Goal: Task Accomplishment & Management: Manage account settings

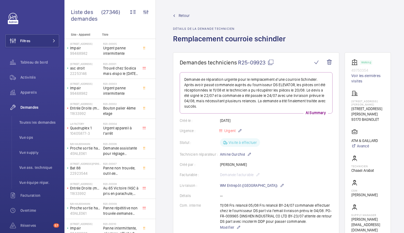
drag, startPoint x: 353, startPoint y: 109, endPoint x: 382, endPoint y: 117, distance: 30.7
click at [382, 117] on wm-front-card "Working 49750354 Voir les dernières visites 9 Rue Adélaïde Lahaye 9 Rue Adélaïd…" at bounding box center [368, 145] width 46 height 187
copy div "9 Rue Adélaïde Lahaye 93170 BAGNOLET"
click at [361, 75] on link "Voir les dernières visites" at bounding box center [368, 78] width 33 height 11
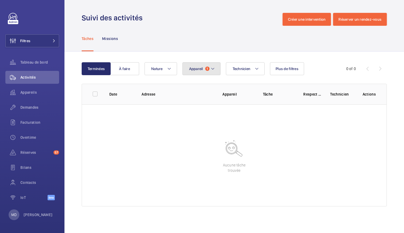
click at [194, 67] on span "Appareil" at bounding box center [196, 69] width 14 height 4
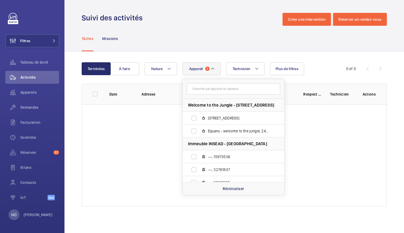
click at [194, 67] on span "Appareil" at bounding box center [196, 69] width 14 height 4
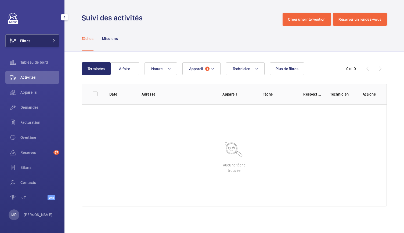
click at [44, 39] on button "Filtres" at bounding box center [32, 40] width 54 height 13
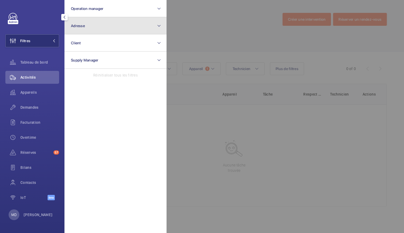
click at [85, 22] on button "Adresse" at bounding box center [116, 25] width 102 height 17
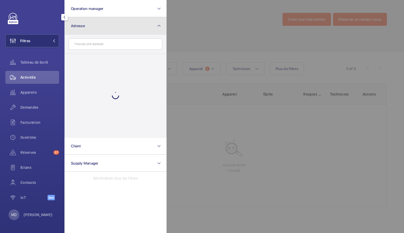
click at [85, 22] on button "Adresse" at bounding box center [116, 25] width 102 height 17
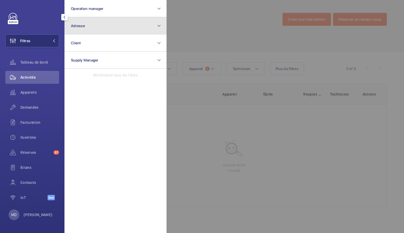
click at [85, 22] on button "Adresse" at bounding box center [116, 25] width 102 height 17
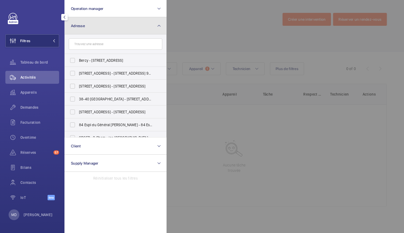
click at [85, 22] on button "Adresse" at bounding box center [116, 25] width 102 height 17
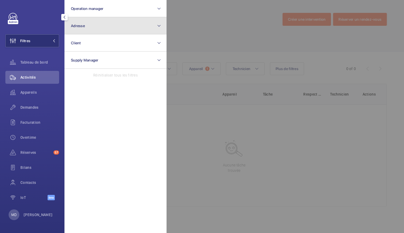
click at [86, 24] on button "Adresse" at bounding box center [116, 25] width 102 height 17
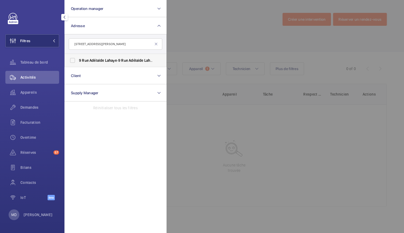
type input "9 Rue Adélaïde Lahaye"
click at [73, 58] on label "9 Rue Adélaïde Lahaye - 9 Rue Adélaïde Lahaye , BAGNOLET 9 3170" at bounding box center [112, 60] width 94 height 13
click at [73, 58] on input "9 Rue Adélaïde Lahaye - 9 Rue Adélaïde Lahaye , BAGNOLET 9 3170" at bounding box center [72, 60] width 11 height 11
checkbox input "true"
click at [177, 31] on div at bounding box center [369, 116] width 404 height 233
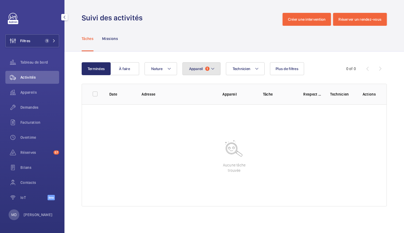
click at [214, 72] on button "Appareil 1" at bounding box center [202, 68] width 38 height 13
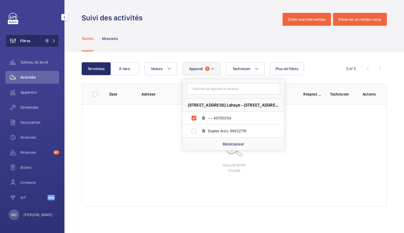
click at [44, 36] on button "Filtres 1" at bounding box center [32, 40] width 54 height 13
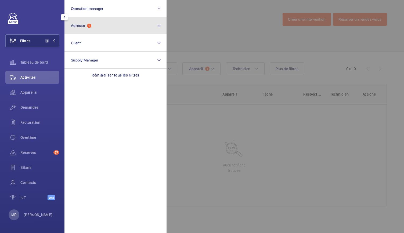
click at [85, 32] on button "Adresse 1" at bounding box center [116, 25] width 102 height 17
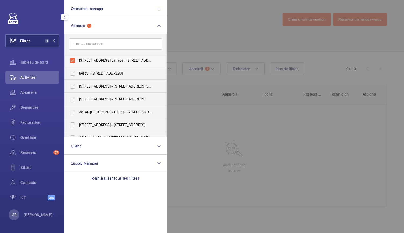
click at [73, 59] on label "9 Rue Adélaïde Lahaye - 9 Rue Adélaïde Lahaye, BAGNOLET 93170" at bounding box center [112, 60] width 94 height 13
click at [73, 59] on input "9 Rue Adélaïde Lahaye - 9 Rue Adélaïde Lahaye, BAGNOLET 93170" at bounding box center [72, 60] width 11 height 11
checkbox input "false"
click at [38, 107] on span "Demandes" at bounding box center [39, 107] width 39 height 5
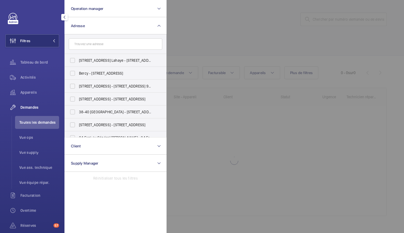
click at [334, 19] on div at bounding box center [369, 116] width 404 height 233
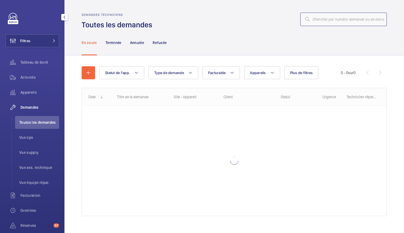
click at [322, 21] on input "text" at bounding box center [344, 19] width 87 height 13
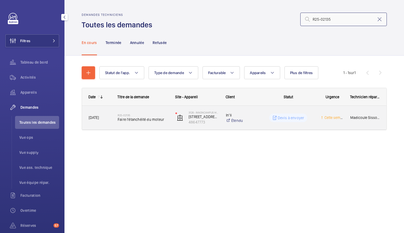
type input "R25-02135"
click at [146, 120] on span "Faire l'étanchéité du moteur" at bounding box center [143, 119] width 51 height 5
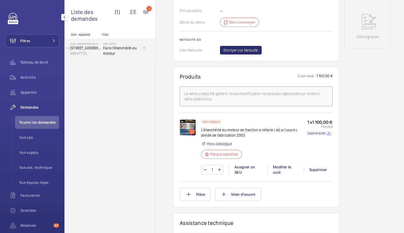
scroll to position [277, 0]
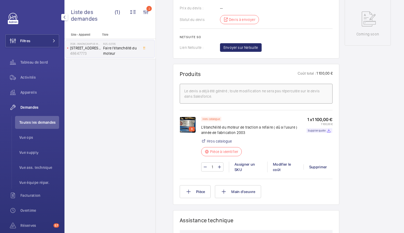
click at [186, 117] on img at bounding box center [188, 125] width 16 height 16
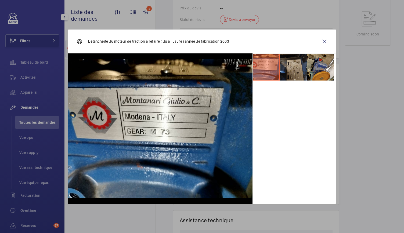
click at [299, 77] on li at bounding box center [293, 67] width 27 height 27
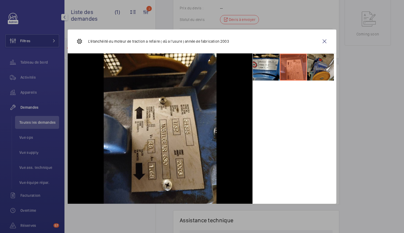
click at [314, 77] on li at bounding box center [320, 67] width 27 height 27
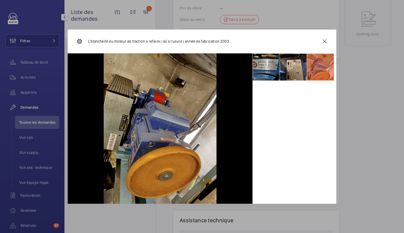
click at [265, 74] on li at bounding box center [266, 67] width 27 height 27
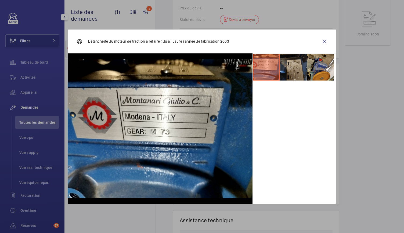
click at [287, 73] on li at bounding box center [293, 67] width 27 height 27
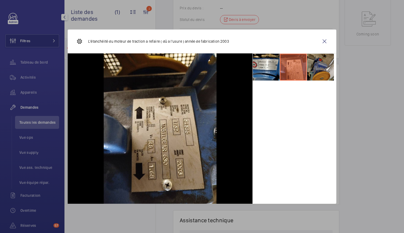
click at [319, 64] on li at bounding box center [320, 67] width 27 height 27
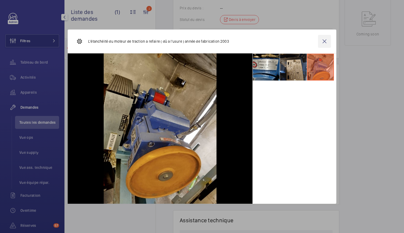
click at [327, 41] on wm-front-icon-button at bounding box center [324, 41] width 13 height 13
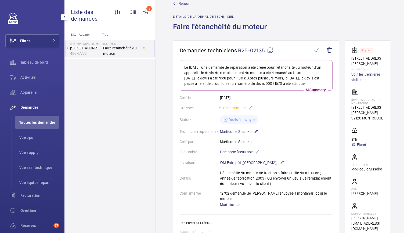
scroll to position [0, 0]
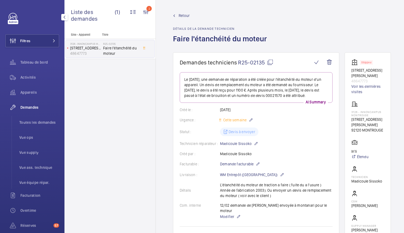
click at [46, 107] on span "Demandes" at bounding box center [39, 107] width 39 height 5
click at [37, 107] on span "Demandes" at bounding box center [39, 107] width 39 height 5
click at [35, 122] on span "Toutes les demandes" at bounding box center [39, 122] width 40 height 5
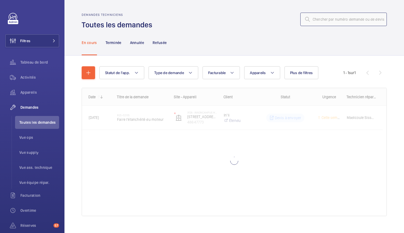
click at [320, 18] on input "text" at bounding box center [344, 19] width 87 height 13
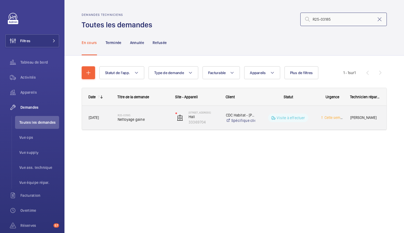
type input "R25-03185"
click at [143, 118] on span "Nettoyage gaine" at bounding box center [143, 119] width 51 height 5
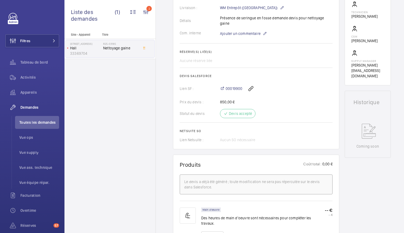
scroll to position [167, 0]
click at [234, 86] on span "00019900" at bounding box center [234, 88] width 17 height 5
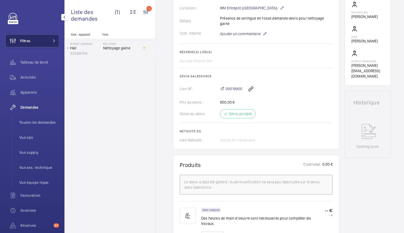
click at [42, 42] on button "Filtres" at bounding box center [32, 40] width 54 height 13
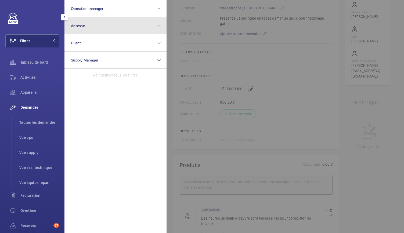
click at [100, 23] on button "Adresse" at bounding box center [116, 25] width 102 height 17
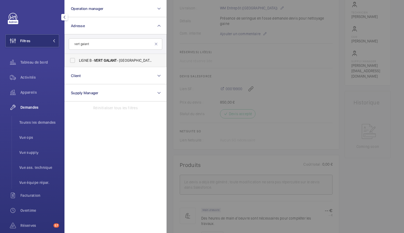
type input "vert galant"
click at [72, 59] on label "LIGNE B - VERT GALANT - Place de la Gare, VILLEPINTE -" at bounding box center [112, 60] width 94 height 13
click at [72, 59] on input "LIGNE B - VERT GALANT - Place de la Gare, VILLEPINTE -" at bounding box center [72, 60] width 11 height 11
checkbox input "true"
click at [238, 56] on div at bounding box center [369, 116] width 404 height 233
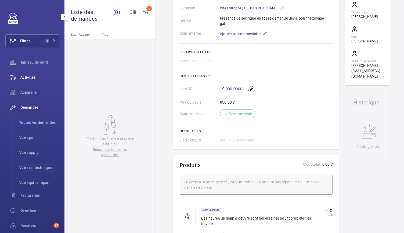
click at [28, 77] on span "Activités" at bounding box center [39, 77] width 39 height 5
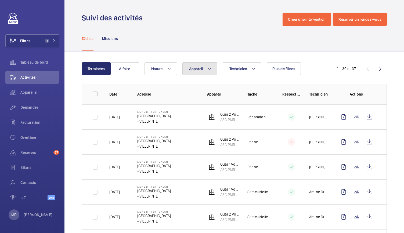
click at [209, 64] on button "Appareil" at bounding box center [200, 68] width 35 height 13
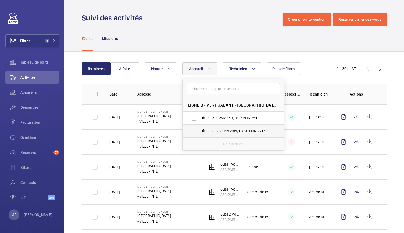
click at [190, 131] on label "Quai 2 Voies 2Bis/1, ASC.PMR 2212" at bounding box center [229, 131] width 93 height 13
click at [190, 131] on input "Quai 2 Voies 2Bis/1, ASC.PMR 2212" at bounding box center [194, 131] width 11 height 11
checkbox input "true"
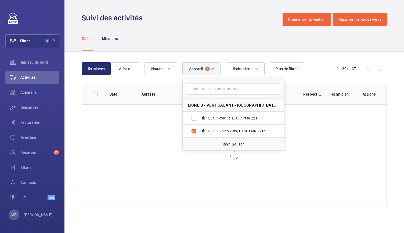
click at [234, 31] on div "Tâches Missions" at bounding box center [234, 39] width 305 height 26
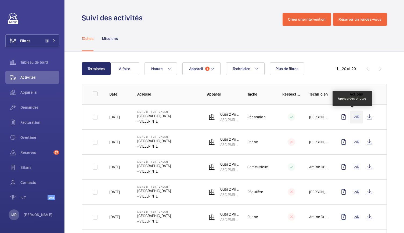
click at [352, 121] on wm-front-icon-button at bounding box center [356, 117] width 13 height 13
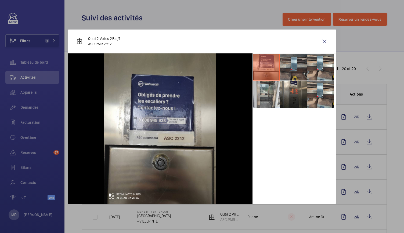
click at [292, 64] on li at bounding box center [293, 67] width 27 height 27
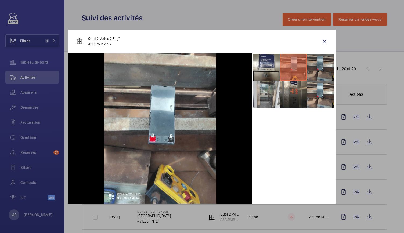
click at [312, 67] on li at bounding box center [320, 67] width 27 height 27
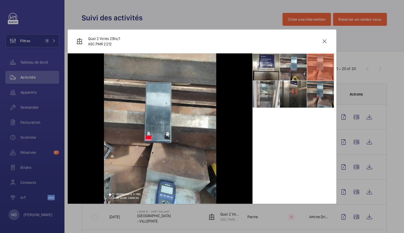
click at [317, 99] on li at bounding box center [320, 94] width 27 height 27
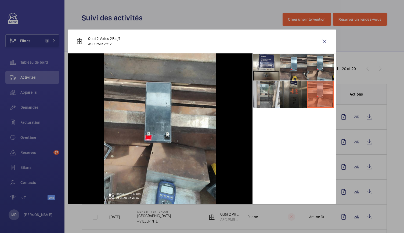
click at [300, 98] on li at bounding box center [293, 94] width 27 height 27
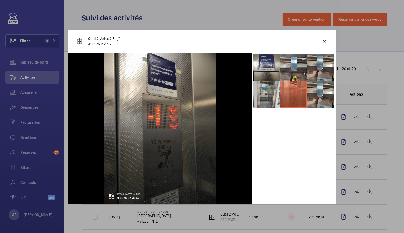
click at [289, 99] on li at bounding box center [293, 94] width 27 height 27
click at [262, 98] on li at bounding box center [266, 94] width 27 height 27
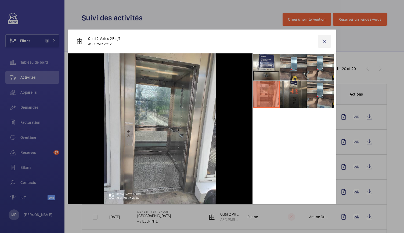
click at [329, 37] on wm-front-icon-button at bounding box center [324, 41] width 13 height 13
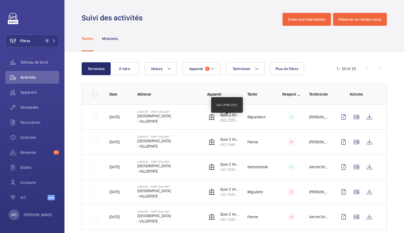
click at [220, 118] on p "ASC.PMR 2212" at bounding box center [229, 119] width 19 height 5
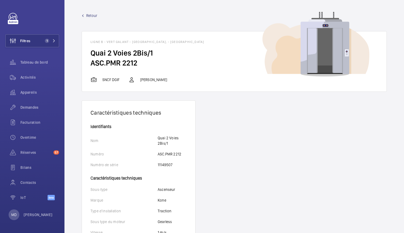
click at [91, 16] on span "Retour" at bounding box center [91, 15] width 11 height 5
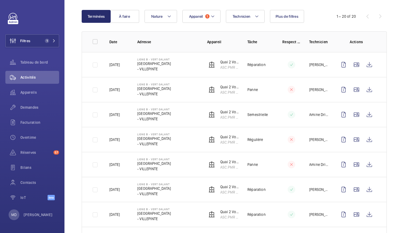
scroll to position [53, 0]
click at [351, 115] on wm-front-icon-button at bounding box center [356, 114] width 13 height 13
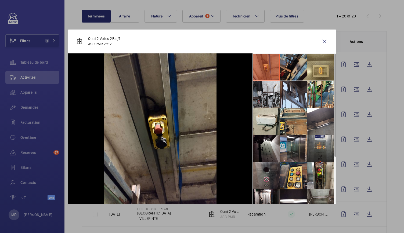
click at [294, 76] on li at bounding box center [293, 67] width 27 height 27
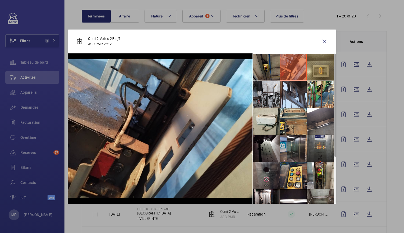
click at [315, 74] on li at bounding box center [320, 67] width 27 height 27
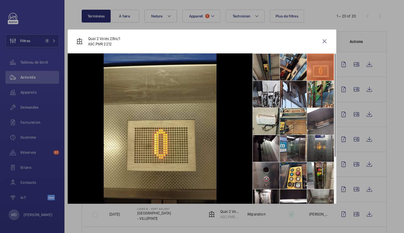
click at [320, 98] on li at bounding box center [320, 94] width 27 height 27
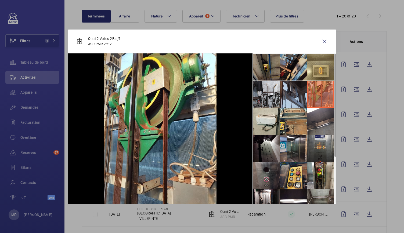
click at [290, 103] on li at bounding box center [293, 94] width 27 height 27
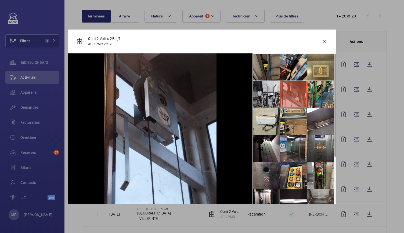
click at [317, 100] on li at bounding box center [320, 94] width 27 height 27
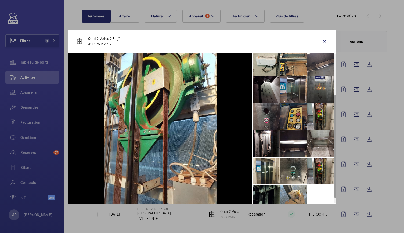
scroll to position [67, 0]
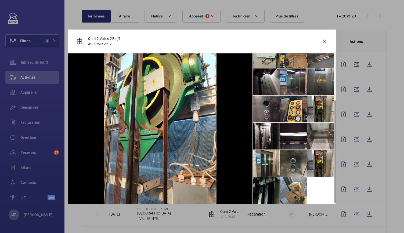
click at [293, 167] on li at bounding box center [293, 163] width 27 height 27
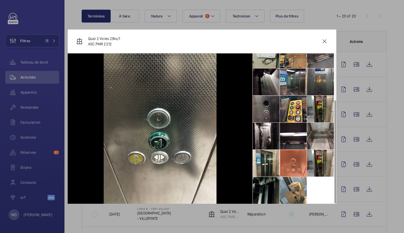
click at [268, 105] on li at bounding box center [266, 109] width 27 height 27
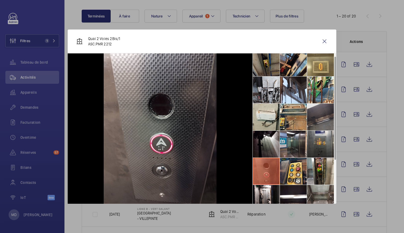
scroll to position [0, 0]
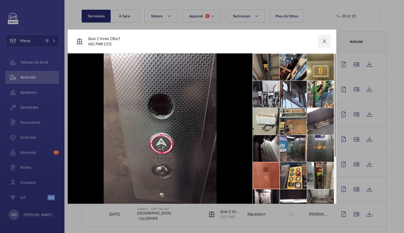
click at [322, 41] on wm-front-icon-button at bounding box center [324, 41] width 13 height 13
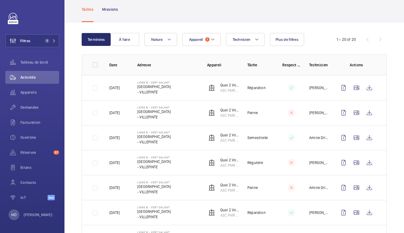
scroll to position [33, 0]
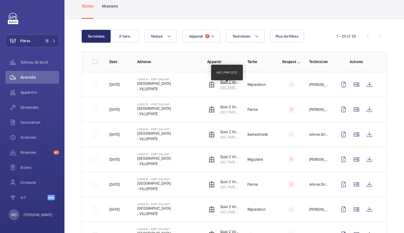
click at [229, 87] on p "ASC.PMR 2212" at bounding box center [229, 87] width 19 height 5
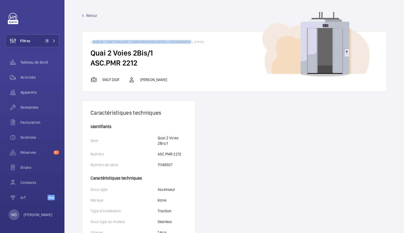
drag, startPoint x: 89, startPoint y: 41, endPoint x: 189, endPoint y: 45, distance: 100.1
click at [189, 45] on wm-front-card-header "LIGNE B - VERT GALANT - Place de la Gare, - VILLEPINTE" at bounding box center [234, 39] width 305 height 17
copy h1 "LIGNE B - VERT GALANT - Place de la Gare, - VILLEPINTE"
click at [94, 16] on span "Retour" at bounding box center [91, 15] width 11 height 5
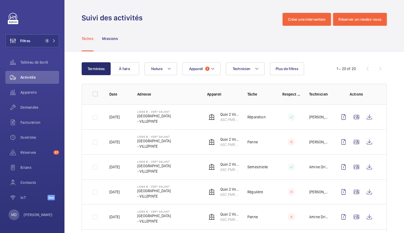
scroll to position [47, 0]
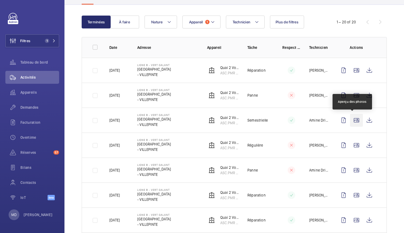
click at [351, 118] on wm-front-icon-button at bounding box center [356, 120] width 13 height 13
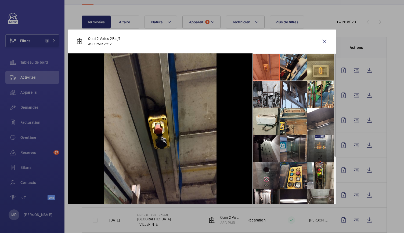
scroll to position [0, 0]
click at [297, 70] on li at bounding box center [293, 67] width 27 height 27
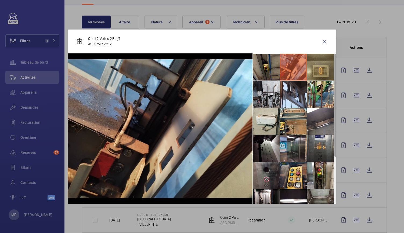
click at [315, 68] on li at bounding box center [320, 67] width 27 height 27
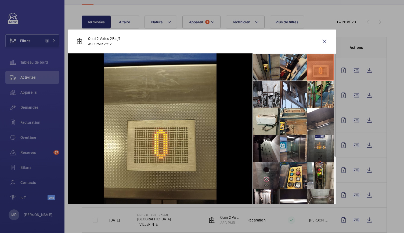
click at [315, 91] on li at bounding box center [320, 94] width 27 height 27
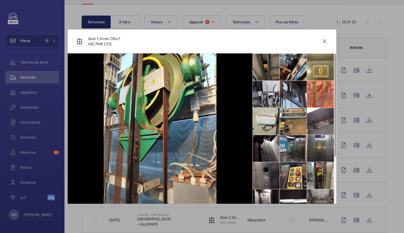
click at [293, 96] on li at bounding box center [293, 94] width 27 height 27
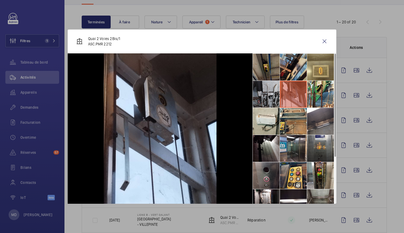
click at [273, 96] on li at bounding box center [266, 94] width 27 height 27
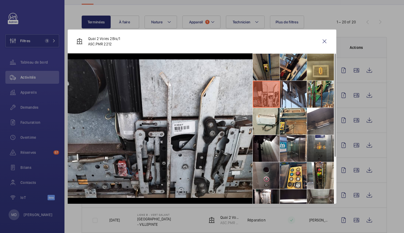
click at [322, 89] on li at bounding box center [320, 94] width 27 height 27
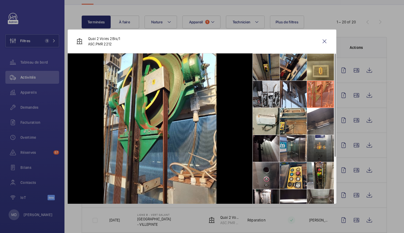
click at [257, 9] on div at bounding box center [202, 116] width 404 height 233
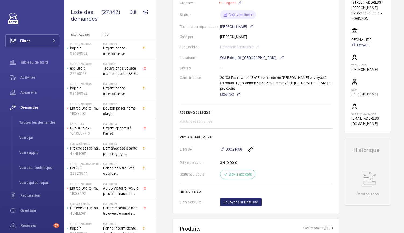
scroll to position [91, 0]
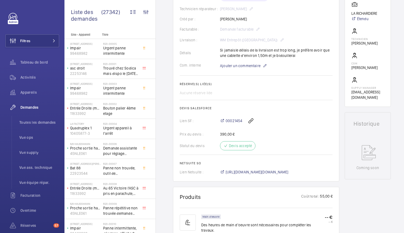
scroll to position [136, 0]
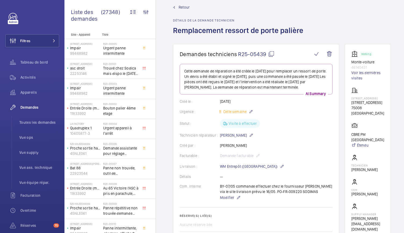
scroll to position [8, 0]
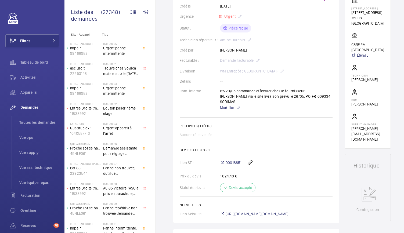
scroll to position [155, 0]
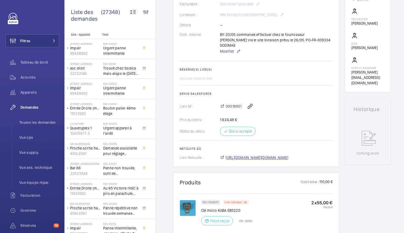
click at [265, 155] on span "https://6461500.app.netsuite.com/app/accounting/transactions/salesord.nl?id=263…" at bounding box center [257, 157] width 63 height 5
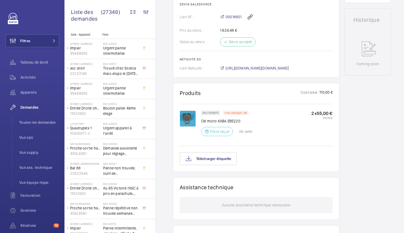
scroll to position [0, 0]
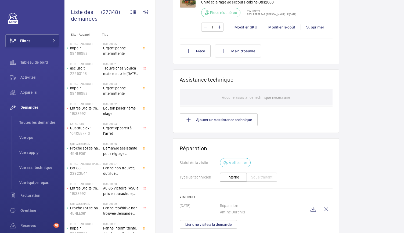
scroll to position [443, 0]
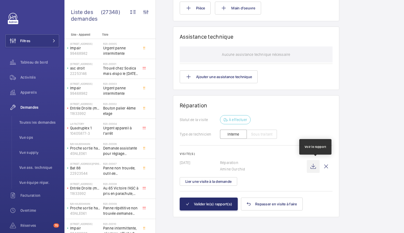
click at [316, 166] on wm-front-icon-button at bounding box center [313, 166] width 13 height 13
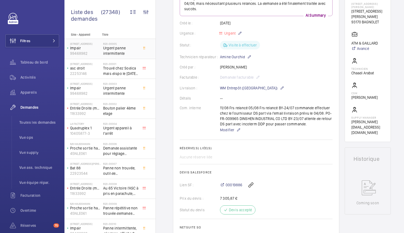
scroll to position [98, 0]
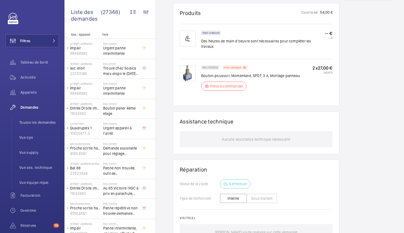
scroll to position [325, 0]
click at [236, 66] on p "Hors catalogue" at bounding box center [232, 67] width 17 height 2
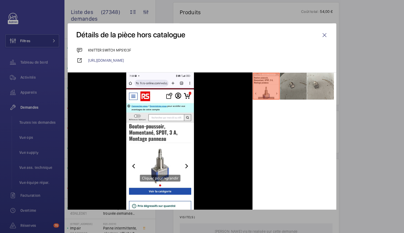
click at [295, 97] on li at bounding box center [293, 86] width 27 height 27
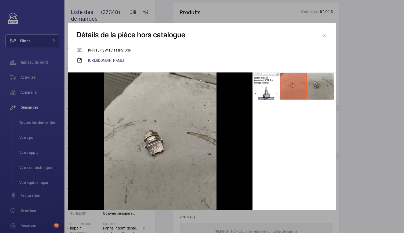
click at [314, 85] on li at bounding box center [320, 86] width 27 height 27
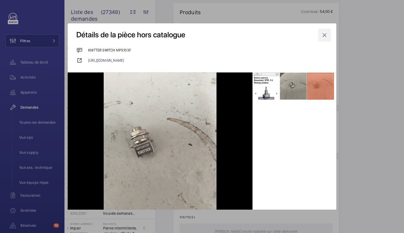
click at [322, 36] on wm-front-icon-button at bounding box center [324, 35] width 13 height 13
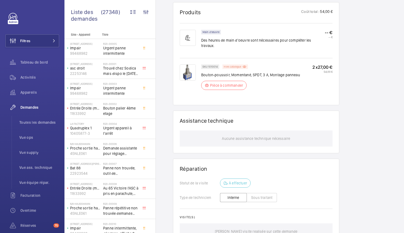
click at [237, 66] on p "Hors catalogue" at bounding box center [232, 67] width 17 height 2
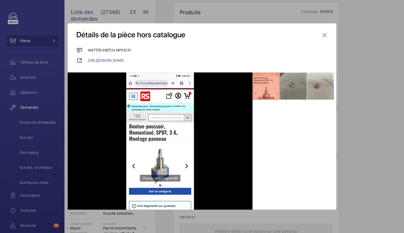
click at [289, 90] on li at bounding box center [293, 86] width 27 height 27
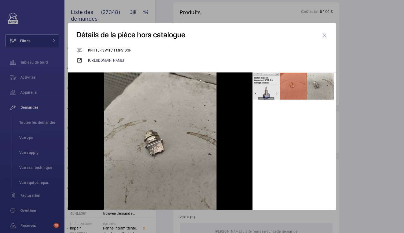
click at [269, 84] on li at bounding box center [266, 86] width 27 height 27
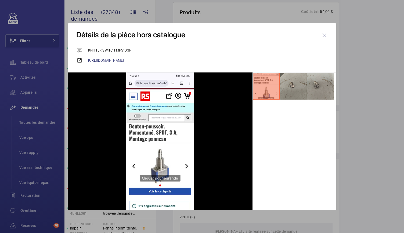
click at [313, 89] on li at bounding box center [320, 86] width 27 height 27
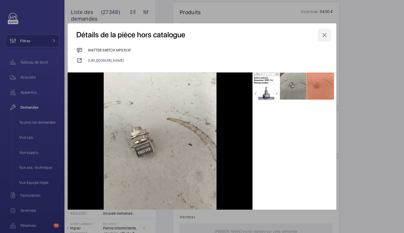
click at [322, 35] on wm-front-icon-button at bounding box center [324, 35] width 13 height 13
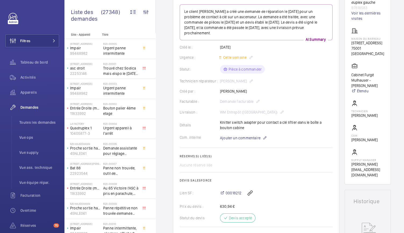
scroll to position [0, 0]
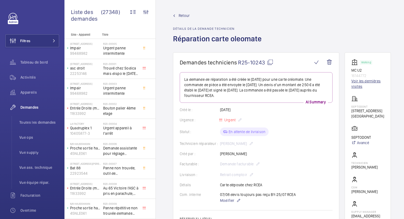
click at [360, 84] on link "Voir les dernières visites" at bounding box center [368, 84] width 33 height 11
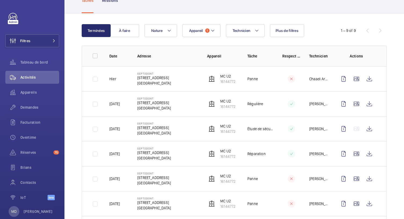
scroll to position [39, 0]
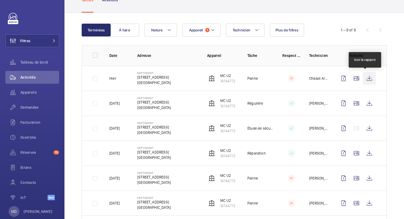
click at [363, 79] on wm-front-icon-button at bounding box center [369, 78] width 13 height 13
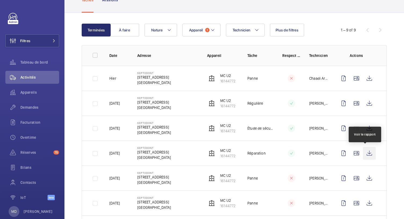
click at [366, 155] on wm-front-icon-button at bounding box center [369, 153] width 13 height 13
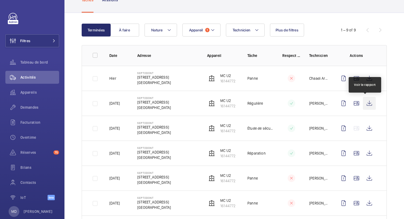
click at [363, 106] on wm-front-icon-button at bounding box center [369, 103] width 13 height 13
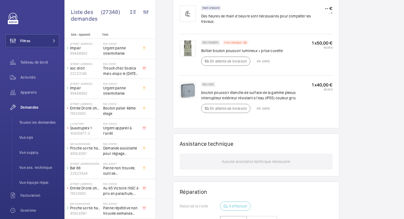
scroll to position [343, 0]
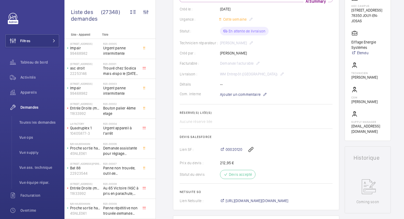
scroll to position [60, 0]
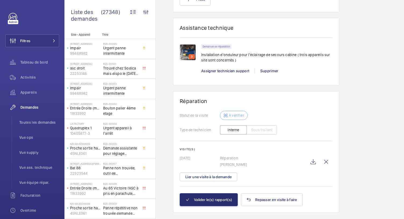
scroll to position [500, 0]
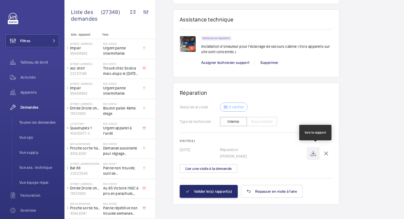
click at [313, 150] on wm-front-icon-button at bounding box center [313, 153] width 13 height 13
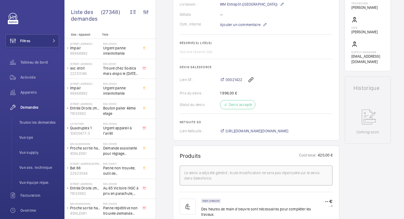
scroll to position [0, 0]
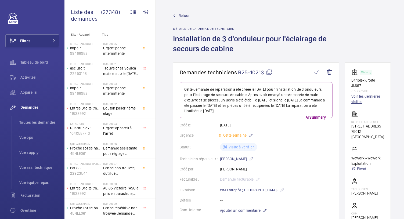
click at [368, 99] on link "Voir les dernières visites" at bounding box center [368, 99] width 33 height 11
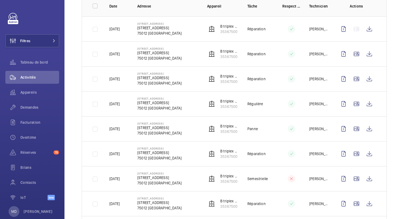
scroll to position [89, 0]
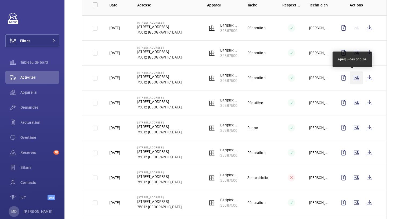
click at [351, 79] on wm-front-icon-button at bounding box center [356, 78] width 13 height 13
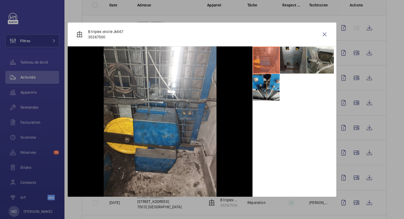
click at [294, 59] on li at bounding box center [293, 60] width 27 height 27
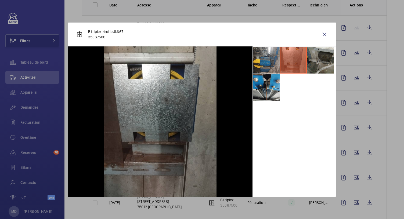
click at [323, 63] on li at bounding box center [320, 60] width 27 height 27
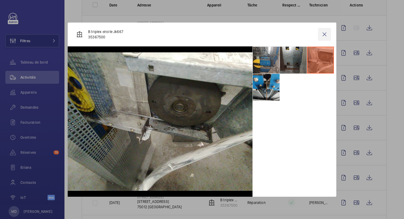
click at [327, 31] on wm-front-icon-button at bounding box center [324, 34] width 13 height 13
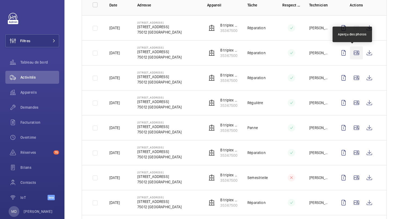
click at [351, 52] on wm-front-icon-button at bounding box center [356, 53] width 13 height 13
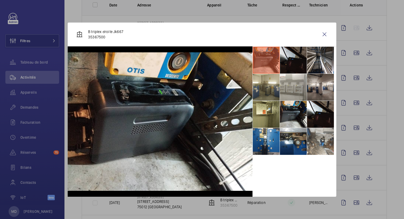
click at [294, 65] on li at bounding box center [293, 60] width 27 height 27
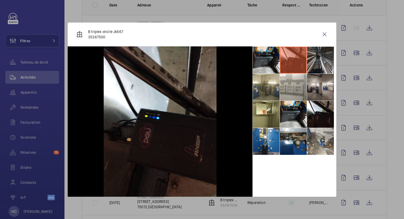
click at [319, 67] on li at bounding box center [320, 60] width 27 height 27
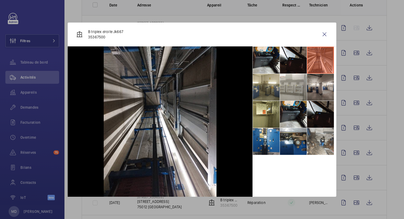
click at [319, 102] on li at bounding box center [320, 114] width 27 height 27
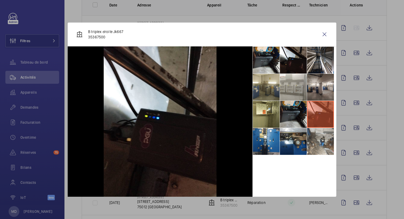
click at [298, 121] on li at bounding box center [293, 114] width 27 height 27
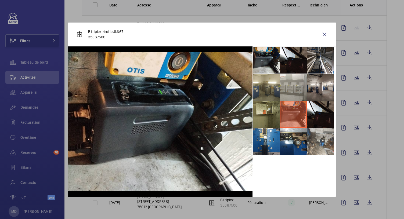
click at [273, 120] on li at bounding box center [266, 114] width 27 height 27
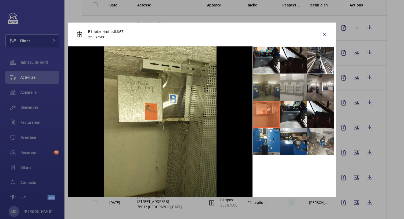
click at [273, 84] on li at bounding box center [266, 87] width 27 height 27
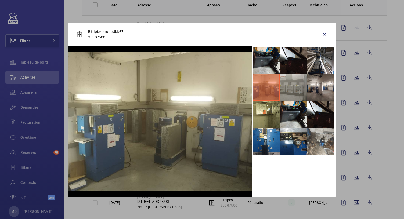
click at [291, 85] on li at bounding box center [293, 87] width 27 height 27
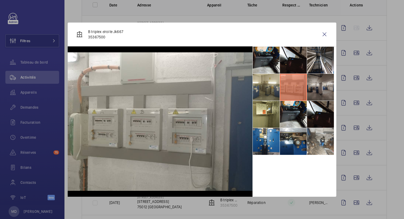
click at [309, 90] on li at bounding box center [320, 87] width 27 height 27
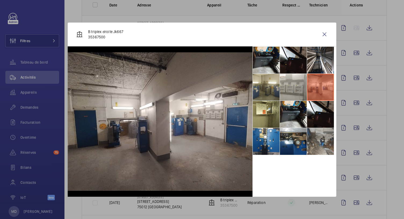
click at [316, 145] on li at bounding box center [320, 141] width 27 height 27
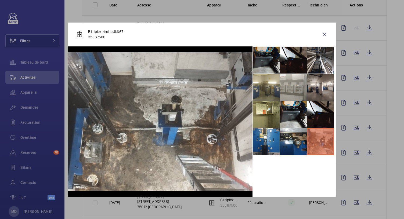
click at [271, 60] on li at bounding box center [266, 60] width 27 height 27
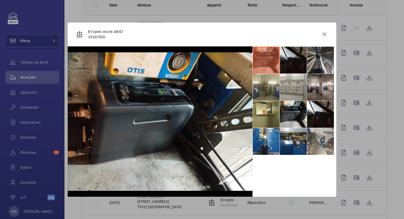
click at [289, 59] on li at bounding box center [293, 60] width 27 height 27
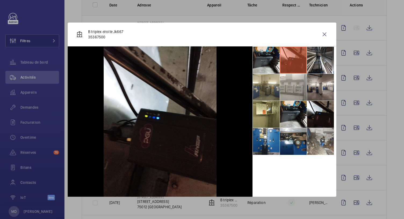
click at [307, 60] on li at bounding box center [320, 60] width 27 height 27
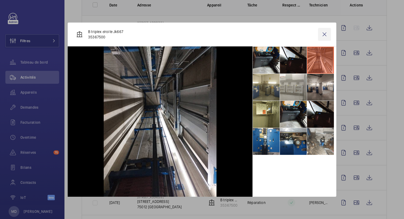
click at [323, 36] on wm-front-icon-button at bounding box center [324, 34] width 13 height 13
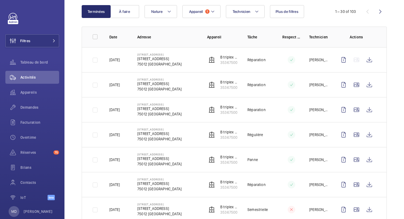
scroll to position [79, 0]
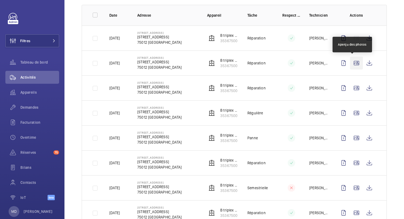
click at [358, 63] on wm-front-icon-button at bounding box center [356, 63] width 13 height 13
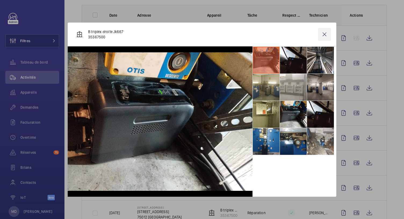
click at [324, 35] on wm-front-icon-button at bounding box center [324, 34] width 13 height 13
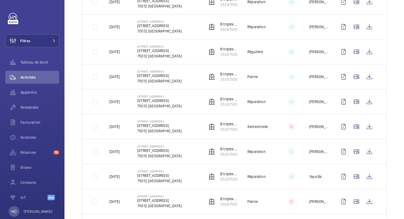
scroll to position [141, 0]
click at [352, 99] on wm-front-icon-button at bounding box center [356, 101] width 13 height 13
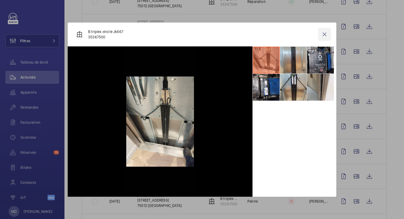
click at [327, 33] on wm-front-icon-button at bounding box center [324, 34] width 13 height 13
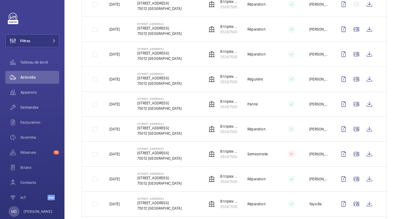
scroll to position [113, 0]
click at [366, 128] on wm-front-icon-button at bounding box center [369, 129] width 13 height 13
click at [366, 53] on wm-front-icon-button at bounding box center [369, 54] width 13 height 13
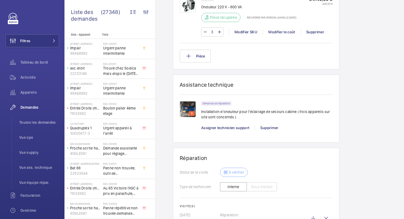
scroll to position [500, 0]
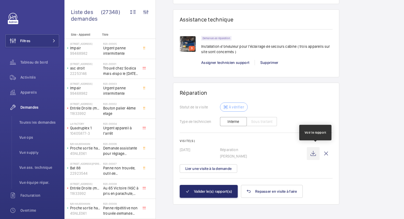
click at [315, 152] on wm-front-icon-button at bounding box center [313, 153] width 13 height 13
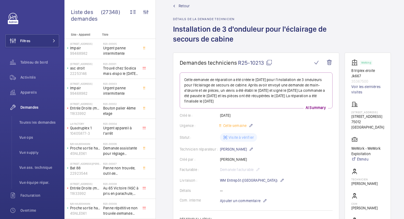
scroll to position [0, 0]
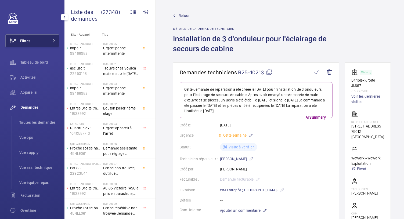
click at [49, 42] on span at bounding box center [52, 40] width 6 height 3
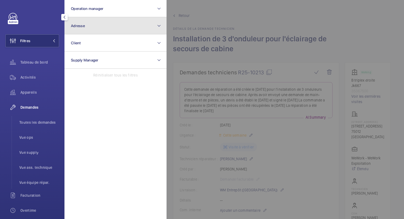
click at [97, 26] on button "Adresse" at bounding box center [116, 25] width 102 height 17
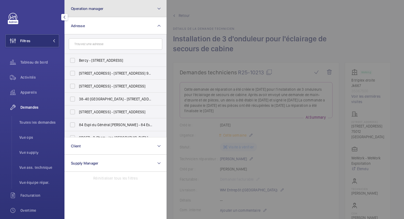
click at [96, 15] on button "Operation manager" at bounding box center [116, 8] width 102 height 17
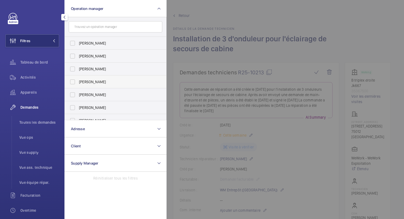
scroll to position [2, 0]
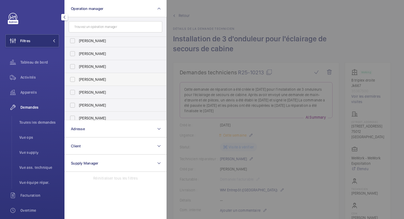
click at [88, 77] on span "[PERSON_NAME]" at bounding box center [116, 79] width 74 height 5
click at [78, 77] on input "[PERSON_NAME]" at bounding box center [72, 79] width 11 height 11
checkbox input "true"
click at [36, 92] on span "Appareils" at bounding box center [39, 92] width 39 height 5
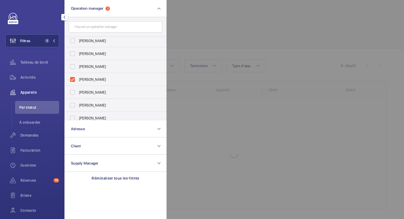
click at [229, 22] on div at bounding box center [369, 109] width 404 height 219
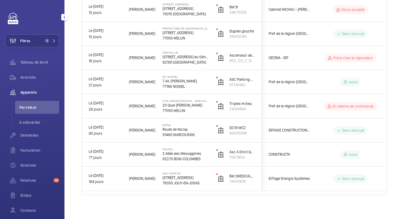
scroll to position [343, 0]
click at [35, 58] on div "Tableau de bord" at bounding box center [32, 62] width 54 height 13
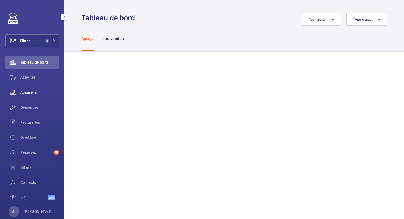
click at [34, 92] on span "Appareils" at bounding box center [39, 92] width 39 height 5
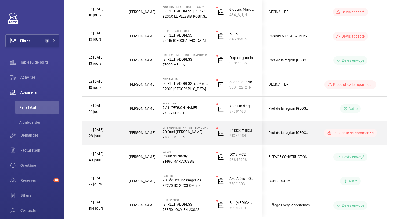
scroll to position [309, 0]
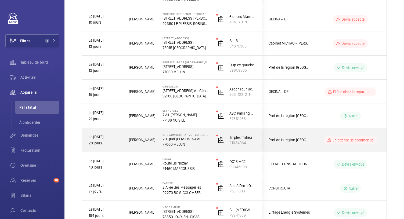
click at [181, 143] on p "77000 MELUN" at bounding box center [186, 144] width 47 height 5
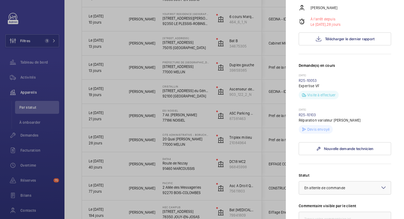
scroll to position [108, 0]
click at [313, 117] on link "R25-10103" at bounding box center [307, 115] width 17 height 4
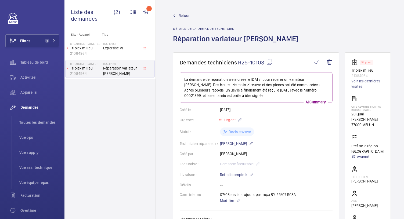
click at [354, 84] on link "Voir les dernières visites" at bounding box center [368, 84] width 33 height 11
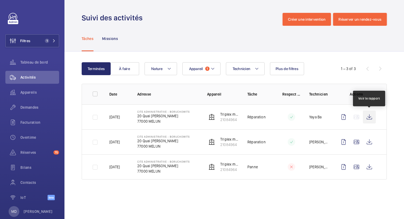
click at [372, 115] on wm-front-icon-button at bounding box center [369, 117] width 13 height 13
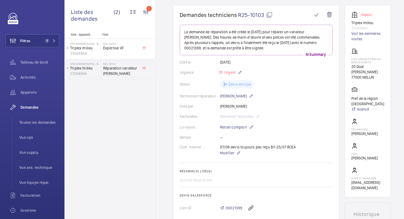
scroll to position [47, 0]
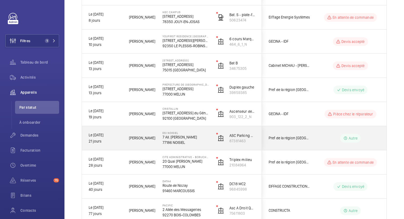
scroll to position [287, 0]
click at [183, 141] on p "77186 NOISIEL" at bounding box center [186, 142] width 47 height 5
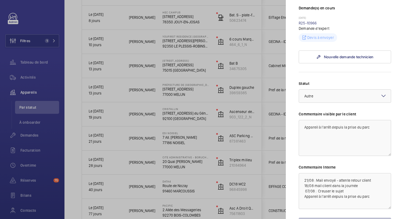
scroll to position [155, 0]
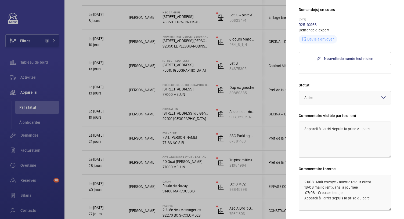
click at [186, 121] on div at bounding box center [202, 109] width 404 height 219
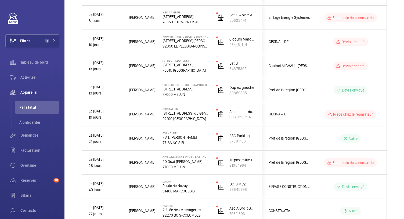
scroll to position [0, 0]
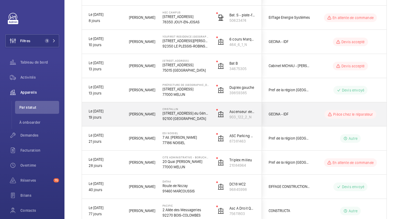
click at [186, 113] on p "122 Av. du Général Leclerc" at bounding box center [186, 113] width 47 height 5
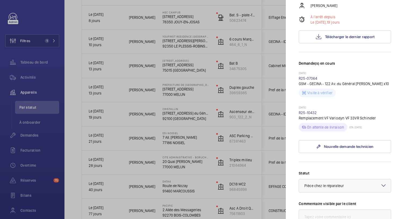
scroll to position [104, 0]
click at [308, 112] on link "R25-10432" at bounding box center [308, 113] width 18 height 4
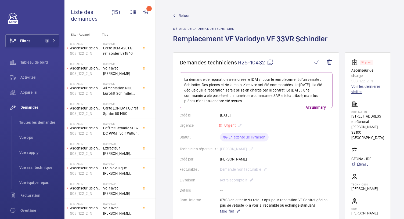
click at [370, 87] on link "Voir les dernières visites" at bounding box center [368, 89] width 33 height 11
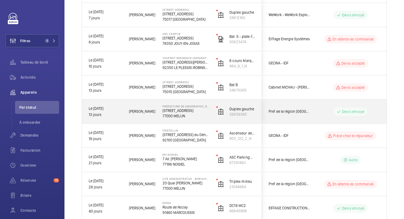
scroll to position [265, 0]
click at [188, 114] on p "77000 MELUN" at bounding box center [186, 116] width 47 height 5
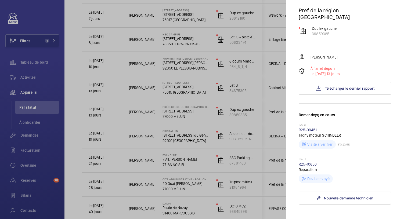
scroll to position [0, 0]
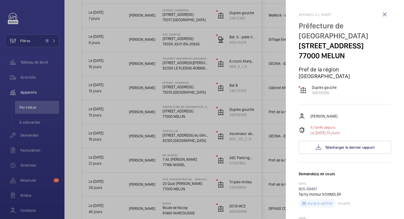
click at [184, 99] on div at bounding box center [202, 109] width 404 height 219
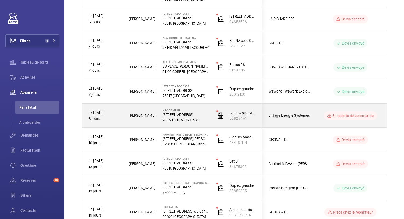
scroll to position [188, 0]
click at [186, 117] on p "1 Rue de la Libération" at bounding box center [186, 115] width 47 height 5
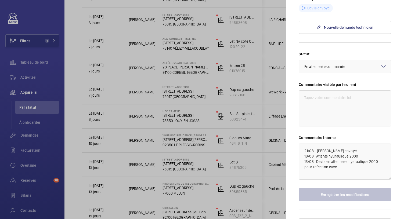
scroll to position [181, 0]
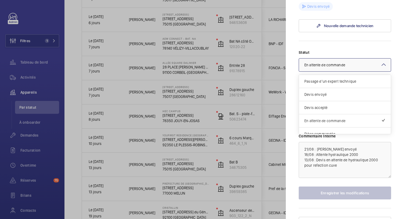
click at [381, 69] on div at bounding box center [345, 65] width 92 height 13
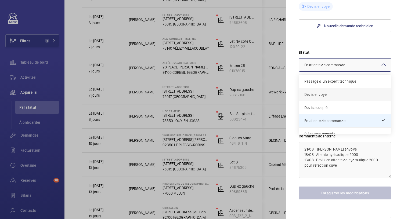
click at [333, 98] on div "Devis envoyé" at bounding box center [345, 94] width 92 height 13
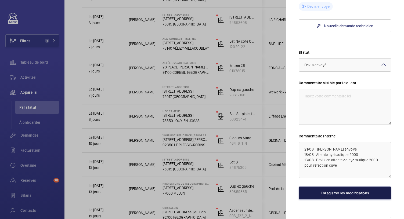
click at [321, 193] on button "Enregistrer les modifications" at bounding box center [345, 193] width 92 height 13
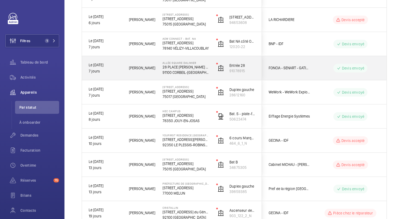
click at [190, 70] on p "91100 CORBEIL-ESSONNES" at bounding box center [186, 72] width 47 height 5
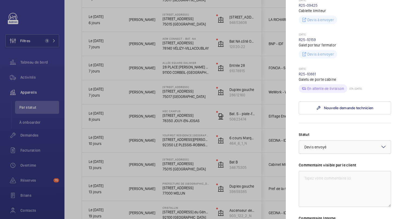
scroll to position [300, 0]
click at [187, 49] on div at bounding box center [202, 109] width 404 height 219
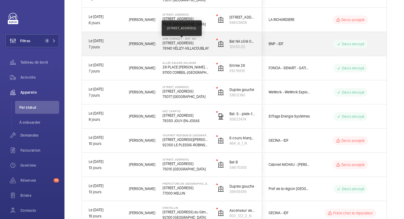
click at [188, 43] on p "1 Rue Nieuport, 78140 VÉLIZY-VILLACOUBLAY" at bounding box center [186, 42] width 47 height 5
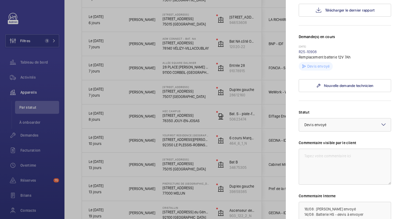
scroll to position [130, 0]
click at [182, 23] on div at bounding box center [202, 109] width 404 height 219
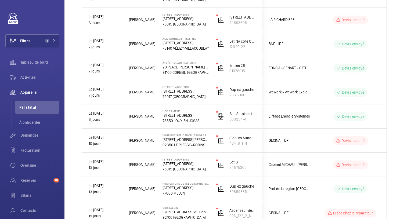
scroll to position [0, 0]
click at [182, 23] on p "75015 [GEOGRAPHIC_DATA]" at bounding box center [186, 24] width 47 height 5
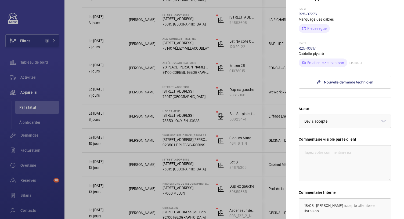
scroll to position [149, 0]
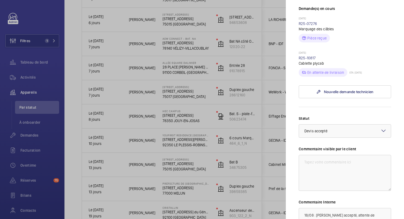
click at [190, 27] on div at bounding box center [202, 109] width 404 height 219
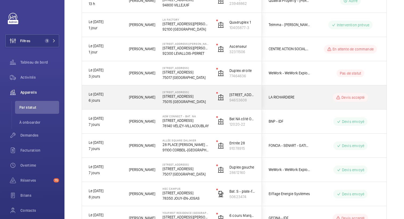
scroll to position [110, 0]
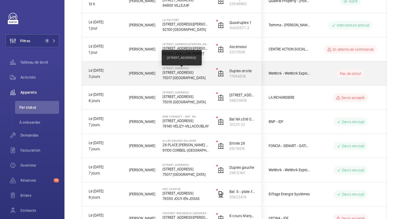
click at [194, 72] on p "67 Avenue de Wagram, 75017 PARIS" at bounding box center [186, 72] width 47 height 5
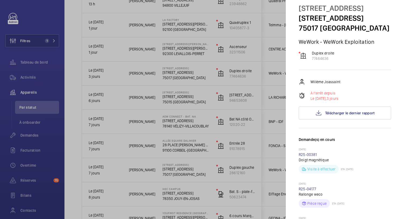
scroll to position [14, 0]
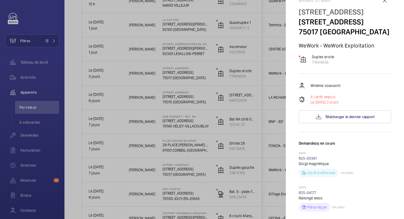
click at [188, 53] on div at bounding box center [202, 109] width 404 height 219
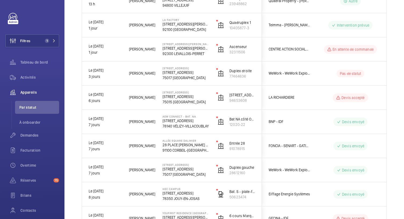
scroll to position [0, 0]
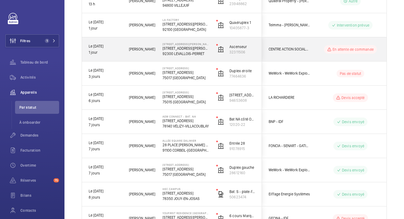
click at [188, 53] on p "92300 LEVALLOIS-PERRET" at bounding box center [186, 53] width 47 height 5
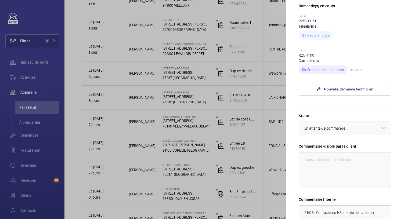
scroll to position [177, 0]
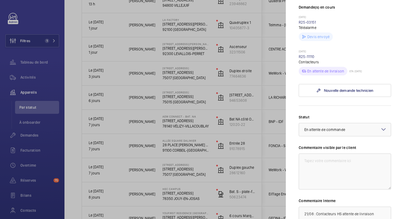
click at [184, 38] on div at bounding box center [202, 109] width 404 height 219
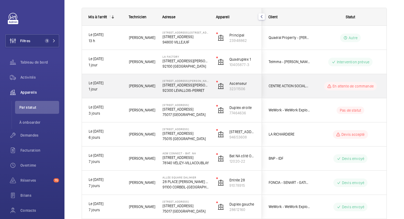
scroll to position [73, 0]
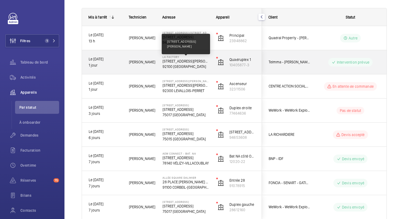
click at [185, 61] on p "53, avenue Emile Zola, 92100 BOULOGNE-BILLANCOURT" at bounding box center [186, 61] width 47 height 5
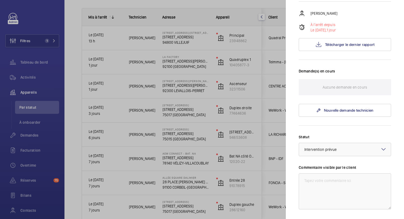
scroll to position [0, 0]
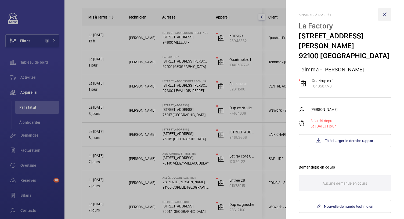
click at [382, 15] on wm-front-icon-button at bounding box center [385, 14] width 13 height 13
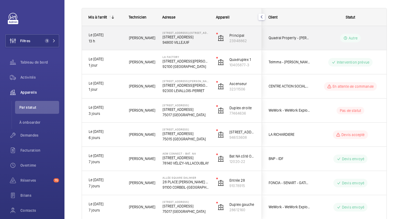
click at [183, 41] on p "94800 VILLEJUIF" at bounding box center [186, 42] width 47 height 5
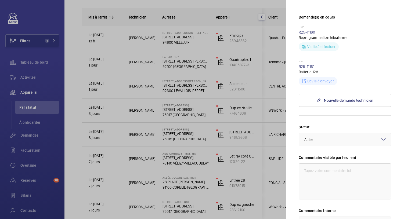
scroll to position [150, 0]
click at [303, 69] on link "R25-11161" at bounding box center [307, 67] width 16 height 4
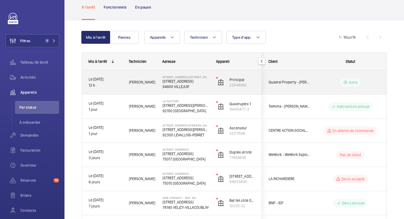
scroll to position [29, 0]
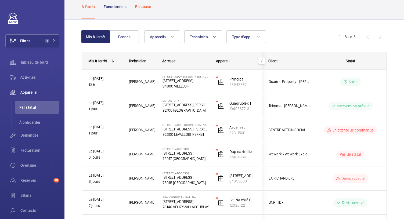
click at [143, 9] on p "En pause" at bounding box center [143, 6] width 16 height 5
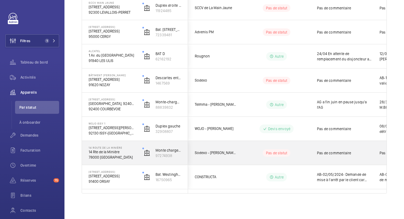
click at [103, 152] on p "14 Rte de la Minière" at bounding box center [112, 151] width 47 height 5
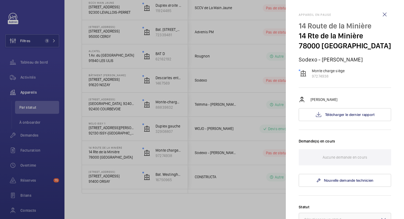
click at [203, 125] on div at bounding box center [202, 109] width 404 height 219
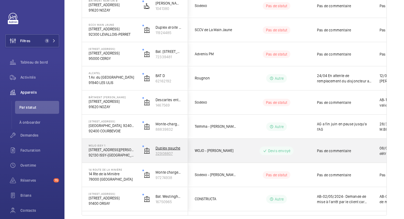
scroll to position [443, 0]
click at [127, 152] on p "43 Rue Camille Desmoulins" at bounding box center [112, 150] width 47 height 5
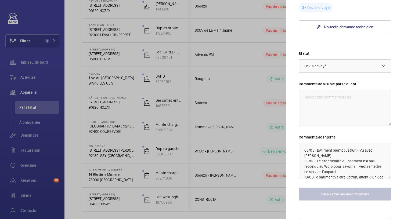
scroll to position [189, 0]
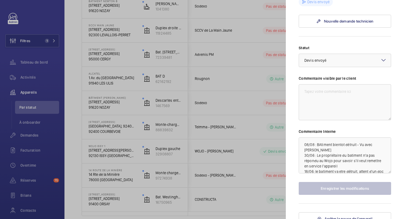
click at [256, 140] on div at bounding box center [202, 109] width 404 height 219
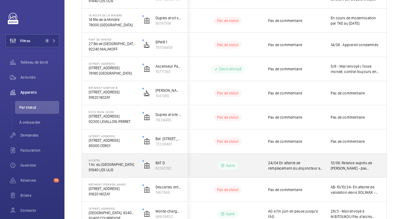
scroll to position [356, 0]
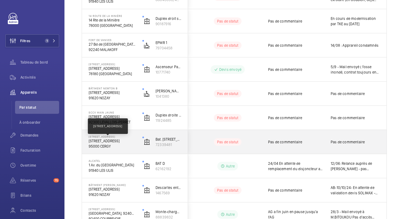
click at [131, 141] on p "8 Place de la Fontaine, 95000 CERGY" at bounding box center [112, 140] width 47 height 5
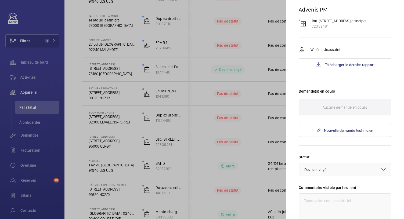
scroll to position [49, 0]
click at [330, 72] on button "Télécharger le dernier rapport" at bounding box center [345, 65] width 92 height 13
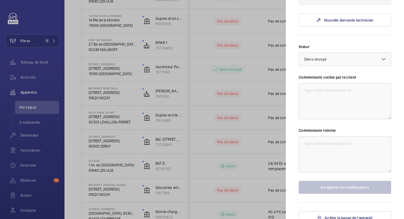
scroll to position [175, 0]
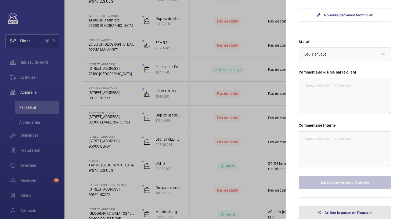
click at [330, 214] on span "Arrêter la pause de l'appareil" at bounding box center [349, 213] width 48 height 4
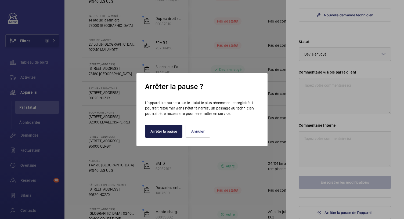
click at [168, 134] on button "Arrêter la pause" at bounding box center [163, 131] width 37 height 13
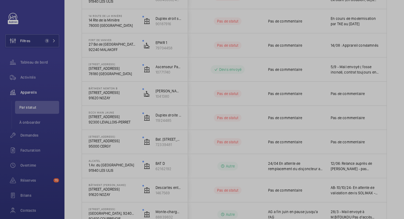
scroll to position [0, 0]
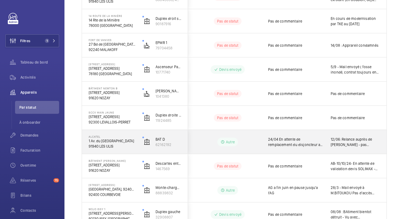
click at [110, 148] on p "91940 LES ULIS" at bounding box center [112, 146] width 47 height 5
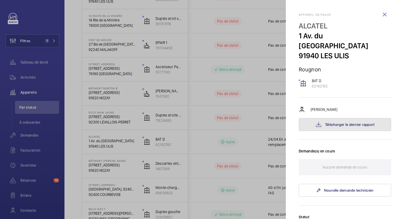
click at [337, 118] on button "Télécharger le dernier rapport" at bounding box center [345, 124] width 92 height 13
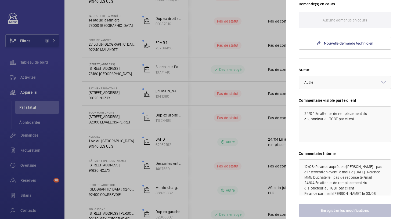
scroll to position [165, 0]
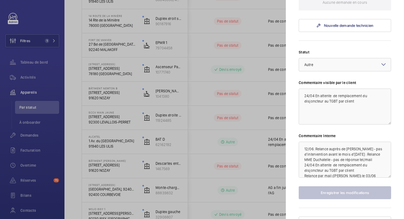
click at [276, 92] on div at bounding box center [202, 109] width 404 height 219
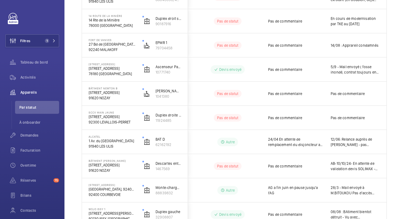
scroll to position [0, 0]
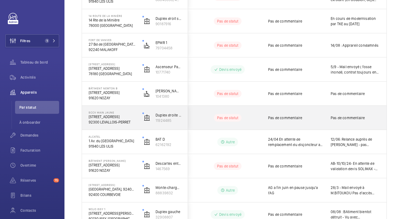
click at [113, 118] on p "[STREET_ADDRESS]" at bounding box center [112, 116] width 47 height 5
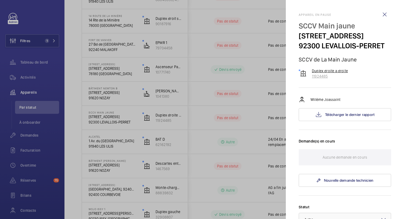
click at [334, 72] on p "Duplex droite a droite" at bounding box center [330, 70] width 36 height 5
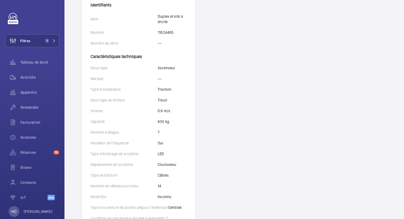
scroll to position [120, 0]
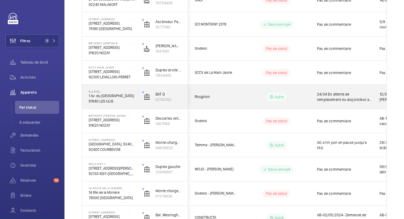
scroll to position [403, 0]
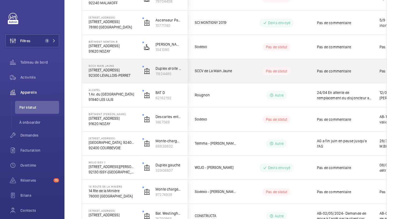
click at [111, 75] on p "92300 LEVALLOIS-PERRET" at bounding box center [112, 75] width 47 height 5
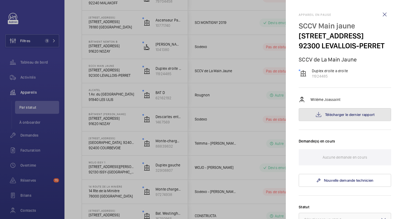
click at [320, 115] on mat-icon at bounding box center [319, 115] width 6 height 6
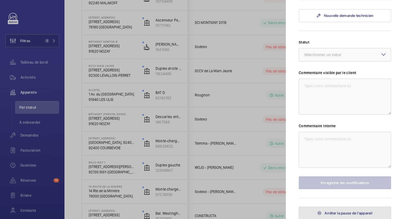
click at [325, 210] on button "Arrêter la pause de l'appareil" at bounding box center [345, 213] width 92 height 13
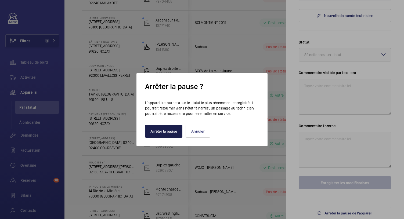
click at [172, 133] on button "Arrêter la pause" at bounding box center [163, 131] width 37 height 13
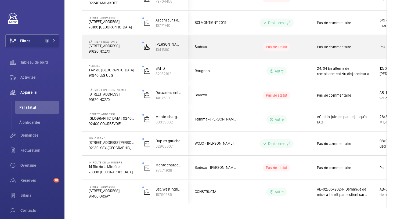
click at [124, 49] on p "91620 NOZAY" at bounding box center [112, 51] width 47 height 5
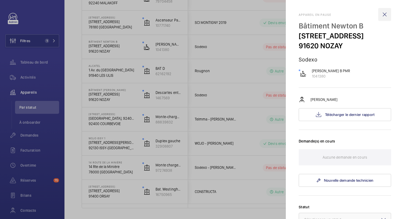
click at [383, 15] on wm-front-icon-button at bounding box center [385, 14] width 13 height 13
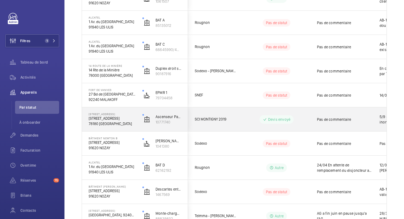
scroll to position [305, 0]
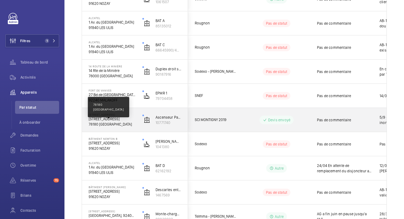
click at [111, 122] on p "78180 MONTIGNY-LE-BRETONNEUX" at bounding box center [112, 124] width 47 height 5
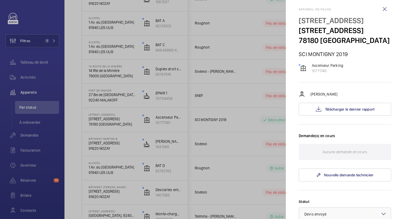
scroll to position [3, 0]
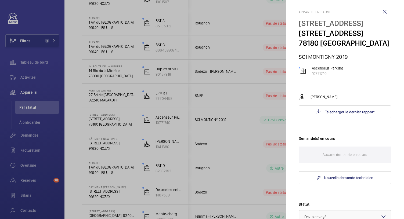
click at [98, 97] on div at bounding box center [202, 109] width 404 height 219
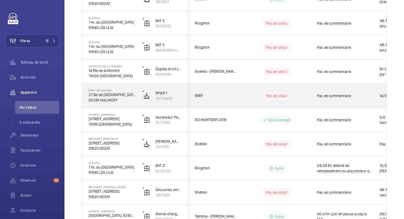
click at [98, 97] on p "27 Bd de Stalingrad" at bounding box center [112, 94] width 47 height 5
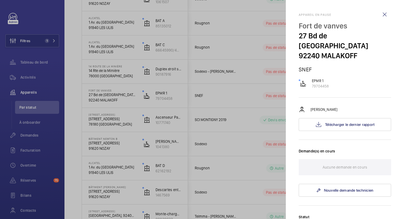
click at [103, 75] on div at bounding box center [202, 109] width 404 height 219
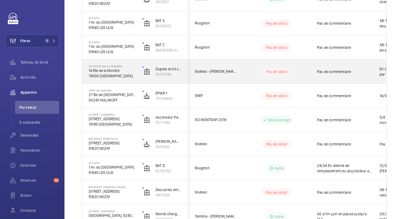
click at [103, 75] on p "78000 VERSAILLES" at bounding box center [112, 75] width 47 height 5
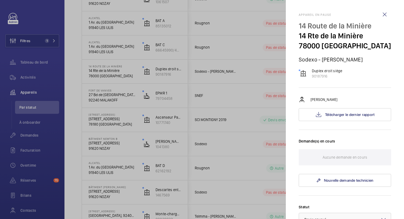
click at [106, 51] on div at bounding box center [202, 109] width 404 height 219
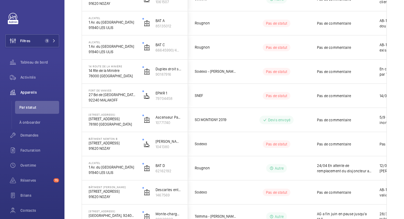
click at [106, 51] on p "91940 LES ULIS" at bounding box center [112, 51] width 47 height 5
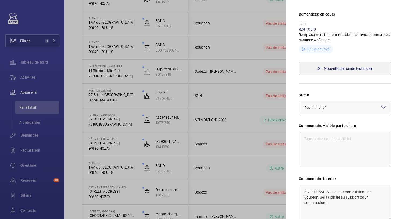
scroll to position [180, 0]
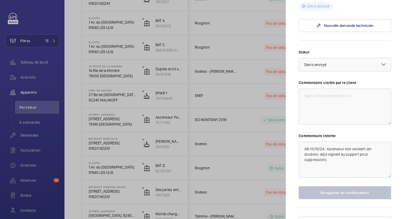
click at [139, 56] on div at bounding box center [202, 109] width 404 height 219
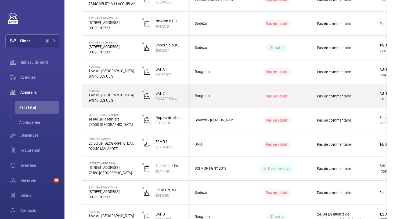
scroll to position [257, 0]
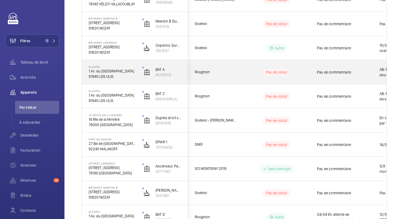
click at [104, 72] on p "1 Av. du Canada" at bounding box center [112, 71] width 47 height 5
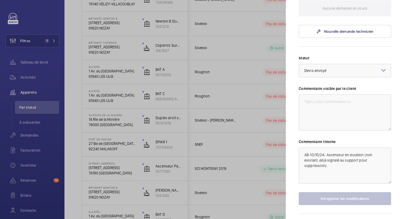
scroll to position [165, 0]
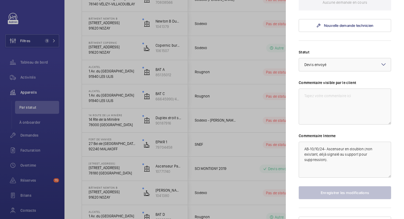
click at [124, 72] on div at bounding box center [202, 109] width 404 height 219
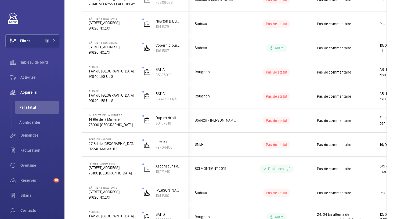
scroll to position [0, 0]
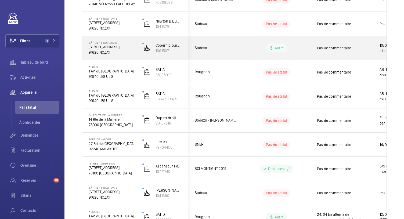
click at [116, 50] on p "91620 NOZAY" at bounding box center [112, 52] width 47 height 5
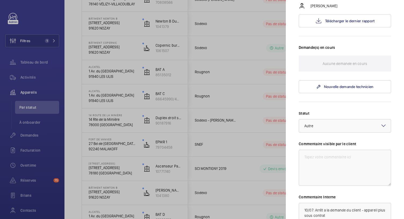
scroll to position [175, 0]
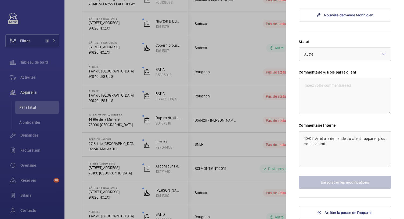
click at [130, 28] on div at bounding box center [202, 109] width 404 height 219
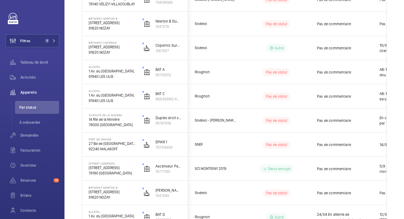
scroll to position [0, 0]
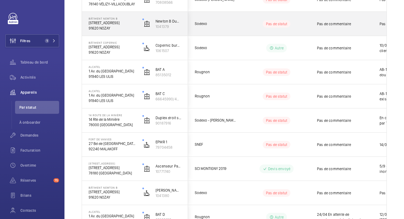
click at [123, 28] on p "91620 NOZAY" at bounding box center [112, 28] width 47 height 5
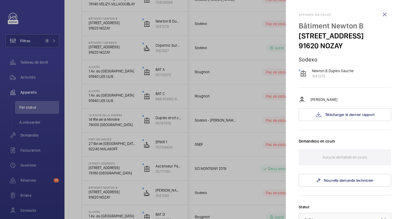
click at [129, 35] on div at bounding box center [202, 109] width 404 height 219
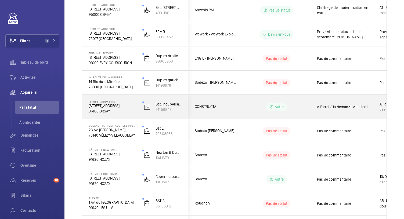
scroll to position [125, 0]
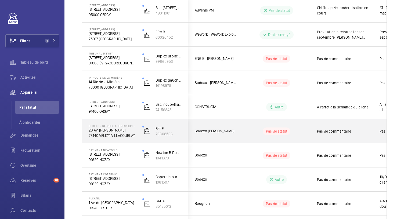
click at [119, 134] on p "78140 VÉLIZY-VILLACOUBLAY" at bounding box center [112, 135] width 47 height 5
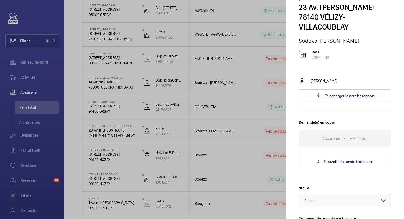
scroll to position [59, 0]
click at [109, 153] on div at bounding box center [202, 109] width 404 height 219
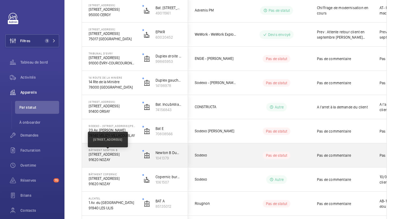
click at [114, 156] on p "7 route de Villejust (Newton B), 91620 NOZAY" at bounding box center [112, 154] width 47 height 5
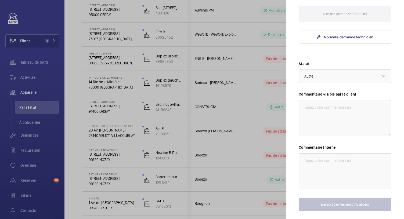
scroll to position [175, 0]
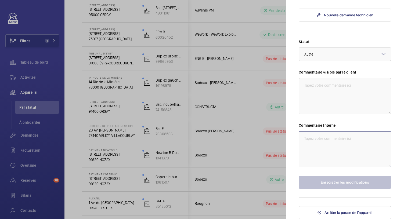
click at [313, 145] on textarea at bounding box center [345, 149] width 92 height 36
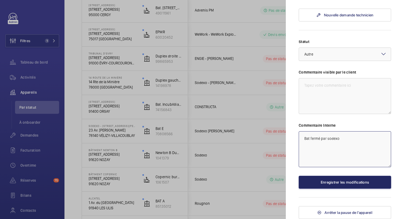
type textarea "Bat fermé par sodexo"
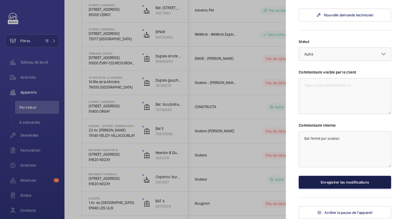
click at [319, 185] on button "Enregistrer les modifications" at bounding box center [345, 182] width 92 height 13
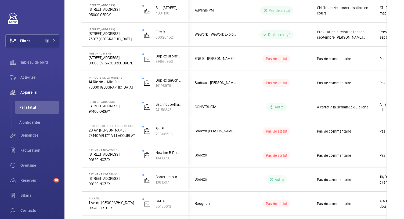
scroll to position [0, 0]
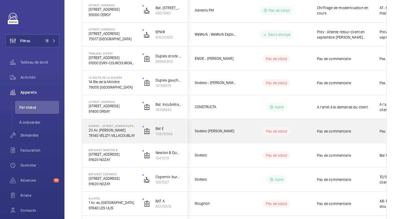
click at [126, 132] on p "23 Av. Louis Breguet" at bounding box center [112, 130] width 47 height 5
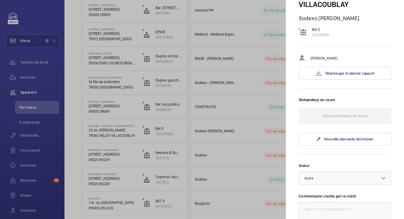
scroll to position [80, 0]
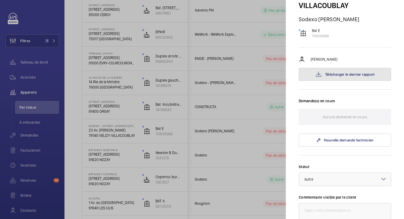
click at [338, 72] on span "Télécharger le dernier rapport" at bounding box center [350, 74] width 50 height 4
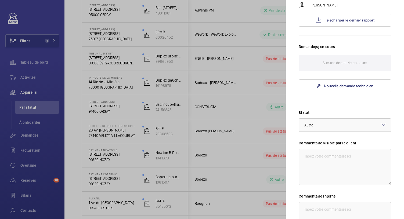
scroll to position [0, 0]
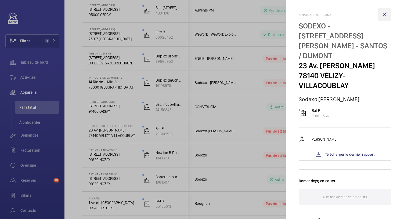
click at [379, 17] on wm-front-icon-button at bounding box center [385, 14] width 13 height 13
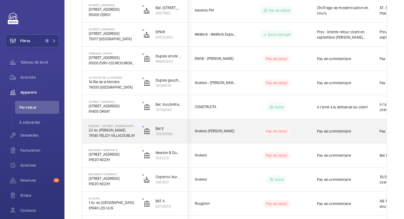
click at [126, 136] on p "78140 VÉLIZY-VILLACOUBLAY" at bounding box center [112, 135] width 47 height 5
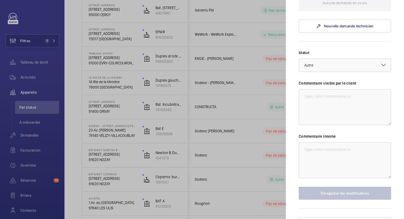
scroll to position [195, 0]
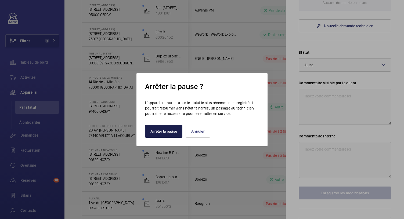
click at [166, 132] on button "Arrêter la pause" at bounding box center [163, 131] width 37 height 13
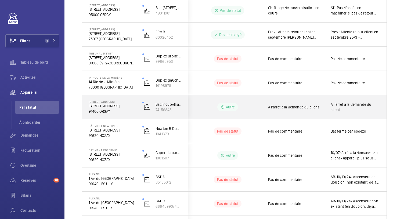
scroll to position [0, 53]
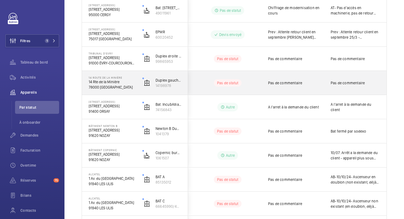
click at [107, 85] on p "78000 VERSAILLES" at bounding box center [112, 87] width 47 height 5
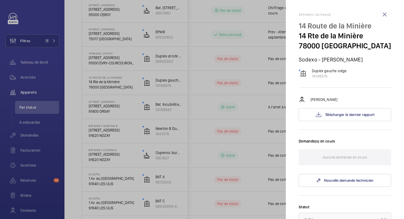
scroll to position [18, 0]
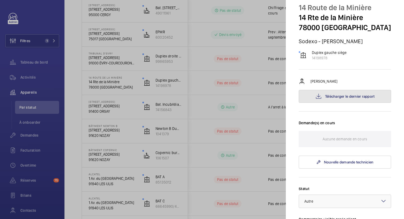
click at [312, 97] on button "Télécharger le dernier rapport" at bounding box center [345, 96] width 92 height 13
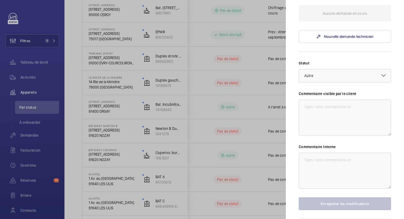
scroll to position [165, 0]
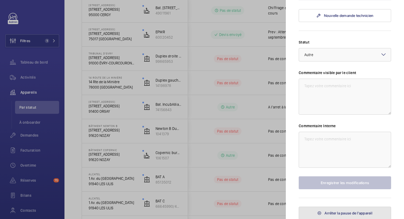
click at [331, 214] on span "Arrêter la pause de l'appareil" at bounding box center [349, 213] width 48 height 4
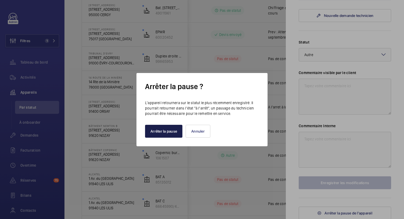
click at [174, 131] on button "Arrêter la pause" at bounding box center [163, 131] width 37 height 13
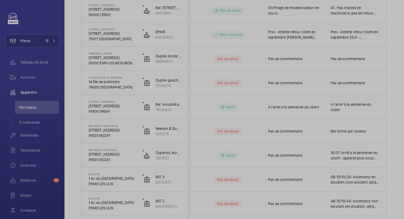
scroll to position [0, 0]
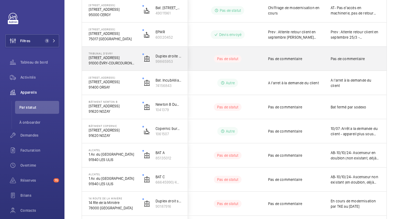
click at [117, 66] on div "Tribunal d'Evry 9 Rue des Mazières 91000 ÉVRY-COURCOURONNES" at bounding box center [108, 59] width 53 height 24
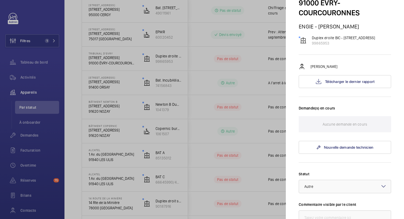
scroll to position [42, 0]
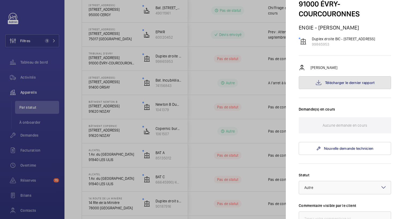
click at [321, 85] on button "Télécharger le dernier rapport" at bounding box center [345, 82] width 92 height 13
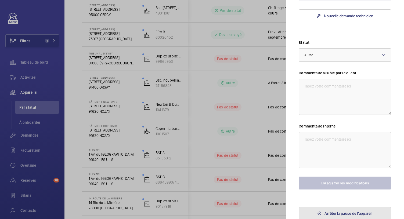
click at [330, 209] on button "Arrêter la pause de l'appareil" at bounding box center [345, 213] width 92 height 13
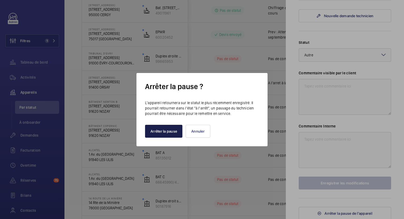
click at [169, 133] on button "Arrêter la pause" at bounding box center [163, 131] width 37 height 13
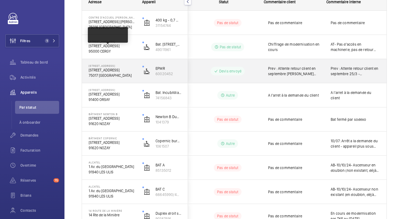
scroll to position [88, 0]
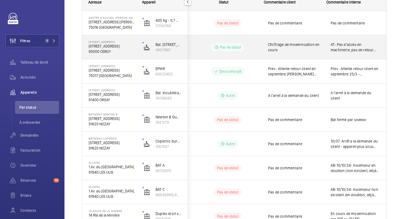
click at [120, 49] on p "95000 CERGY" at bounding box center [112, 51] width 47 height 5
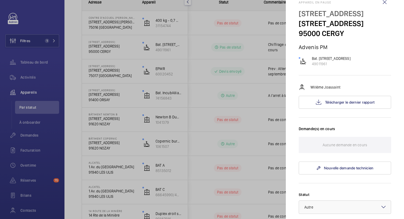
scroll to position [0, 0]
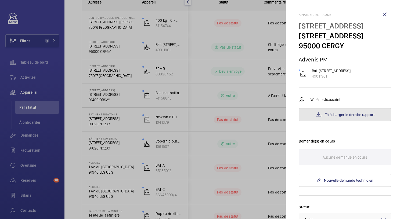
click at [331, 117] on span "Télécharger le dernier rapport" at bounding box center [350, 115] width 50 height 4
click at [136, 30] on div at bounding box center [202, 109] width 404 height 219
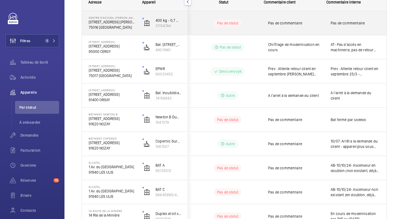
click at [112, 22] on p "49 Av. Théophile Gautier" at bounding box center [112, 21] width 47 height 5
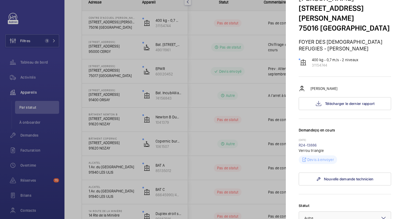
scroll to position [15, 0]
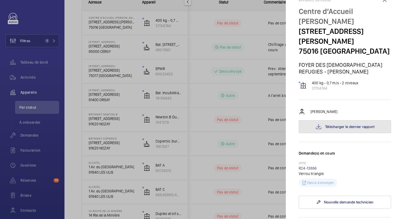
click at [333, 125] on span "Télécharger le dernier rapport" at bounding box center [350, 127] width 50 height 4
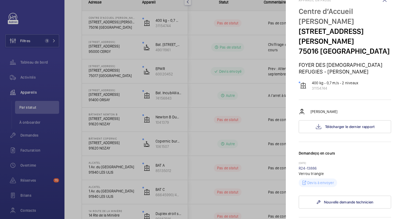
scroll to position [191, 0]
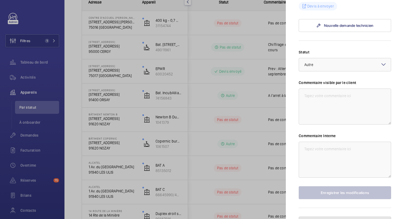
click at [335, 219] on span "Arrêter la pause de l'appareil" at bounding box center [349, 223] width 48 height 4
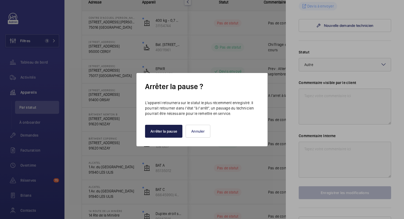
click at [166, 131] on button "Arrêter la pause" at bounding box center [163, 131] width 37 height 13
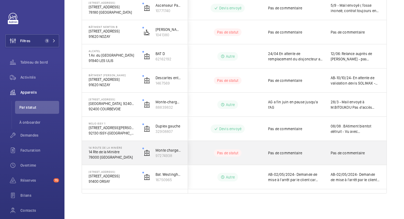
scroll to position [0, 0]
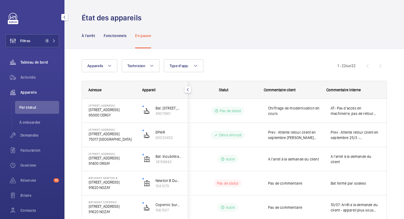
click at [49, 60] on span "Tableau de bord" at bounding box center [39, 62] width 39 height 5
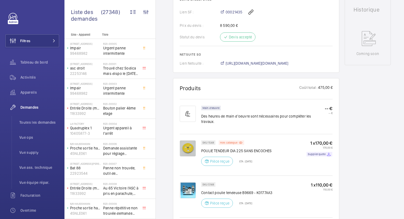
scroll to position [281, 0]
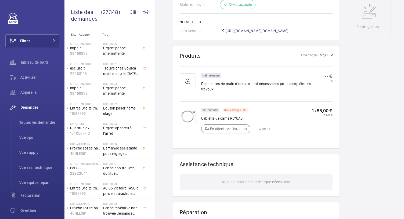
scroll to position [282, 0]
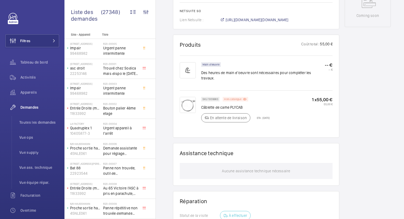
click at [240, 97] on div "Hors catalogue" at bounding box center [236, 99] width 26 height 5
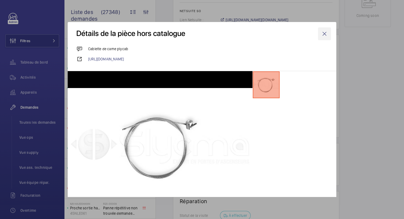
click at [323, 33] on wm-front-icon-button at bounding box center [324, 33] width 13 height 13
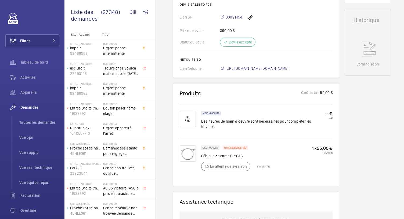
scroll to position [239, 0]
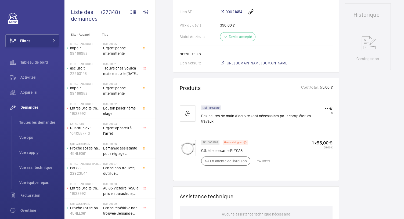
click at [190, 140] on img at bounding box center [188, 148] width 16 height 16
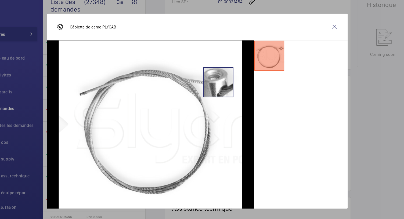
scroll to position [0, 0]
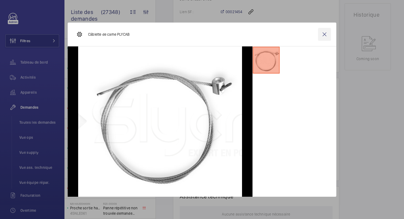
click at [325, 33] on wm-front-icon-button at bounding box center [324, 34] width 13 height 13
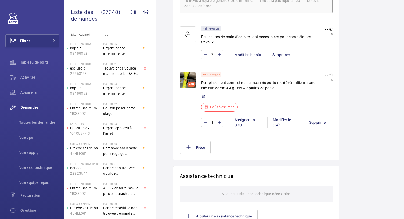
scroll to position [363, 0]
click at [187, 72] on img at bounding box center [188, 80] width 16 height 16
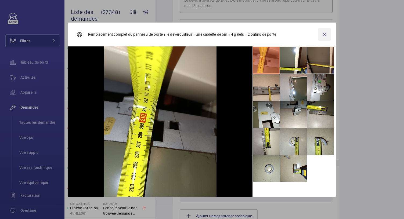
click at [326, 32] on wm-front-icon-button at bounding box center [324, 34] width 13 height 13
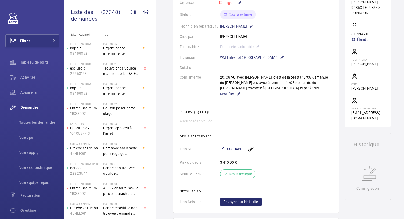
scroll to position [0, 0]
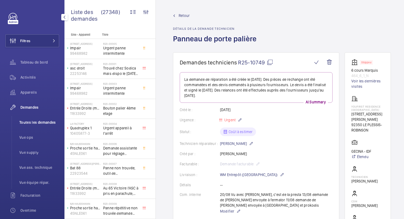
click at [31, 123] on span "Toutes les demandes" at bounding box center [39, 122] width 40 height 5
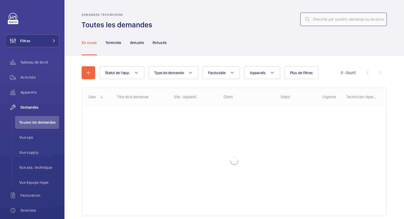
click at [312, 23] on input "text" at bounding box center [344, 19] width 87 height 13
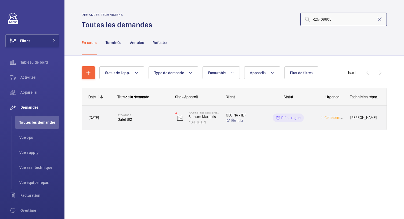
type input "R25-09805"
click at [129, 123] on div "R25-09805 Galet t82" at bounding box center [143, 118] width 51 height 16
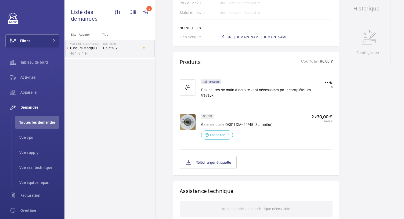
scroll to position [294, 0]
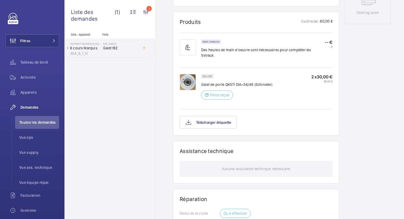
click at [190, 87] on img at bounding box center [188, 82] width 16 height 16
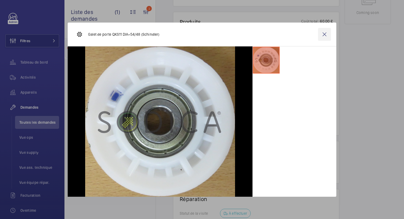
click at [327, 32] on wm-front-icon-button at bounding box center [324, 34] width 13 height 13
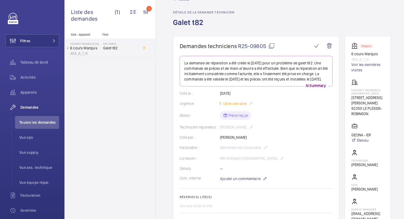
scroll to position [16, 0]
click at [274, 47] on mat-icon at bounding box center [272, 46] width 6 height 6
drag, startPoint x: 352, startPoint y: 54, endPoint x: 378, endPoint y: 58, distance: 26.4
click at [378, 58] on wm-front-card "Stopped 6 cours Marquis 464_6_1_N Voir les dernières visites YouFirst Residence…" at bounding box center [368, 132] width 46 height 193
copy div "6 cours Marquis 464_6_1_N"
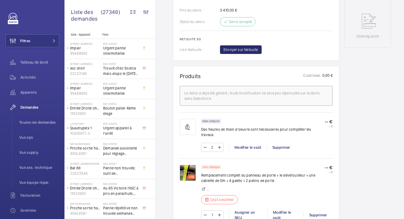
scroll to position [357, 0]
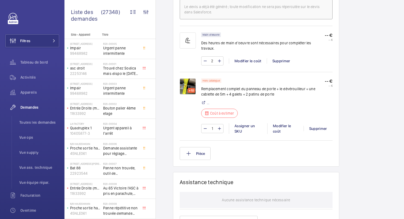
click at [188, 81] on img at bounding box center [188, 87] width 16 height 16
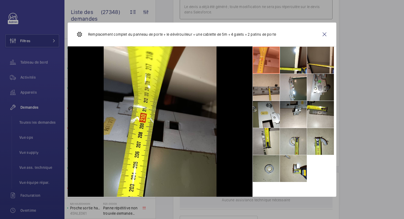
click at [267, 172] on li at bounding box center [266, 168] width 27 height 27
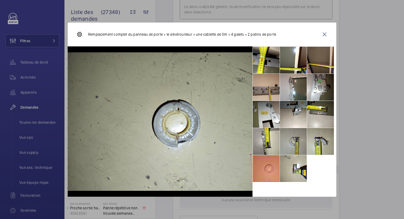
click at [296, 137] on li at bounding box center [293, 141] width 27 height 27
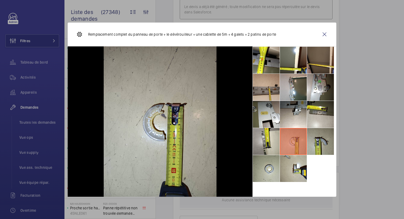
click at [315, 148] on li at bounding box center [320, 141] width 27 height 27
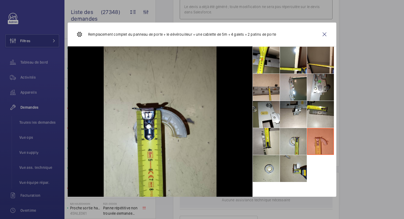
click at [301, 170] on li at bounding box center [293, 168] width 27 height 27
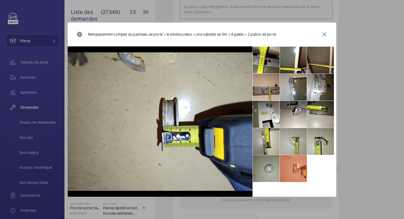
click at [272, 170] on li at bounding box center [266, 168] width 27 height 27
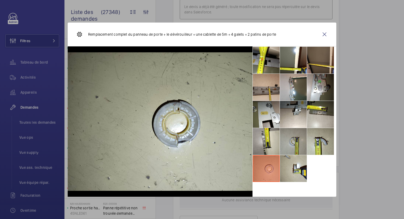
click at [291, 143] on li at bounding box center [293, 141] width 27 height 27
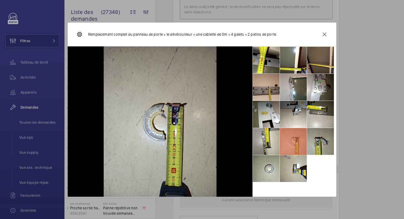
click at [318, 139] on li at bounding box center [320, 141] width 27 height 27
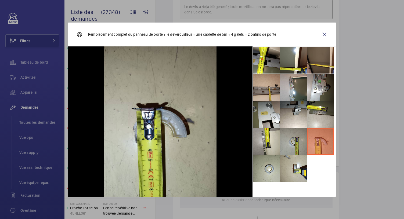
click at [297, 140] on li at bounding box center [293, 141] width 27 height 27
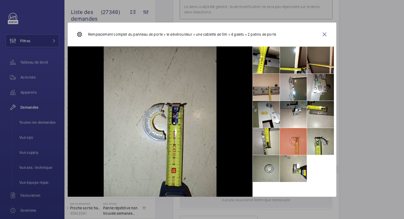
click at [276, 164] on li at bounding box center [266, 168] width 27 height 27
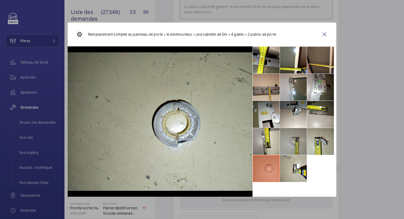
click at [287, 148] on li at bounding box center [293, 141] width 27 height 27
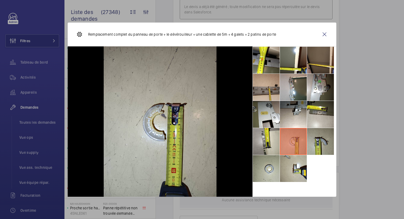
click at [313, 141] on li at bounding box center [320, 141] width 27 height 27
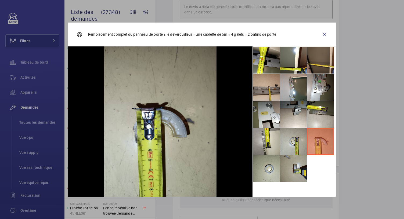
click at [294, 167] on li at bounding box center [293, 168] width 27 height 27
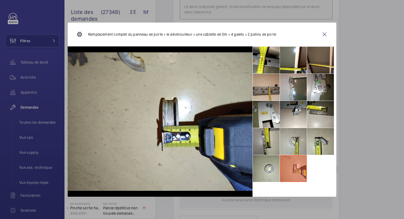
click at [259, 131] on li at bounding box center [266, 141] width 27 height 27
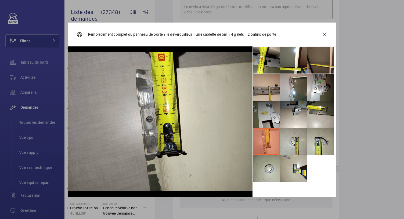
click at [264, 117] on li at bounding box center [266, 114] width 27 height 27
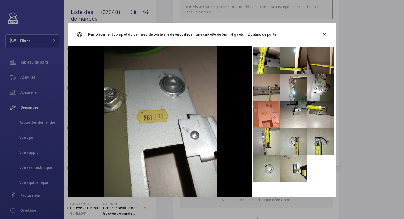
click at [267, 92] on li at bounding box center [266, 87] width 27 height 27
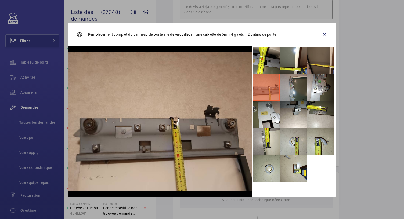
click at [293, 85] on li at bounding box center [293, 87] width 27 height 27
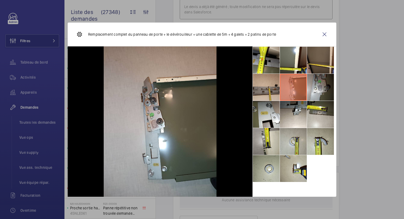
click at [322, 81] on li at bounding box center [320, 87] width 27 height 27
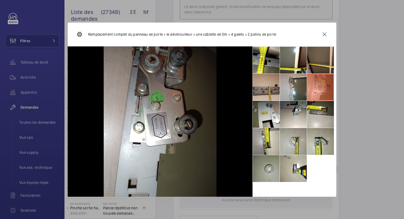
click at [270, 160] on li at bounding box center [266, 168] width 27 height 27
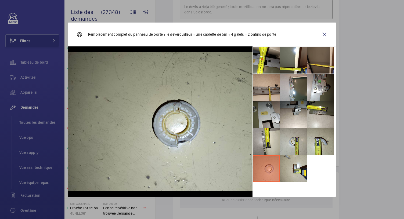
click at [270, 118] on li at bounding box center [266, 114] width 27 height 27
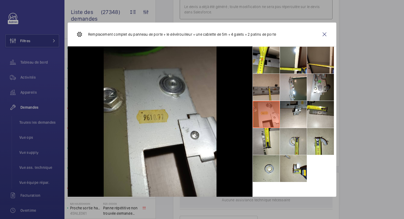
click at [273, 94] on li at bounding box center [266, 87] width 27 height 27
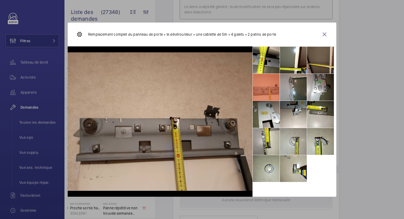
click at [295, 86] on li at bounding box center [293, 87] width 27 height 27
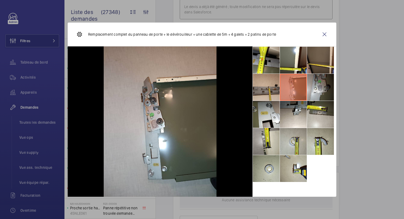
click at [320, 81] on li at bounding box center [320, 87] width 27 height 27
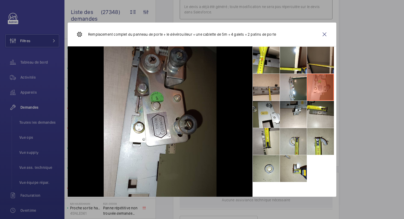
click at [320, 57] on li at bounding box center [320, 60] width 27 height 27
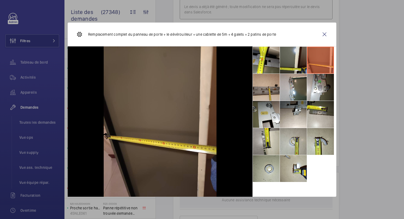
click at [299, 57] on li at bounding box center [293, 60] width 27 height 27
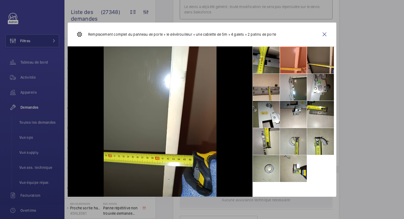
click at [260, 61] on li at bounding box center [266, 60] width 27 height 27
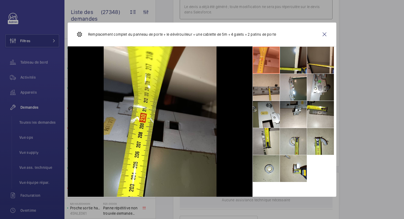
click at [296, 59] on li at bounding box center [293, 60] width 27 height 27
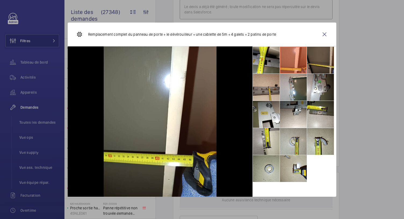
click at [310, 59] on li at bounding box center [320, 60] width 27 height 27
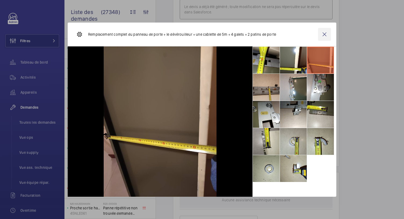
click at [323, 35] on wm-front-icon-button at bounding box center [324, 34] width 13 height 13
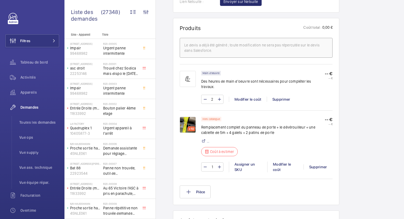
scroll to position [0, 0]
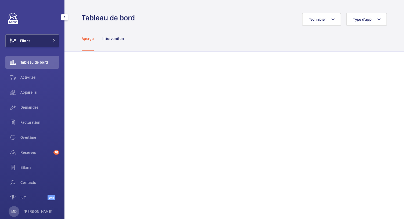
click at [51, 43] on button "Filtres" at bounding box center [32, 40] width 54 height 13
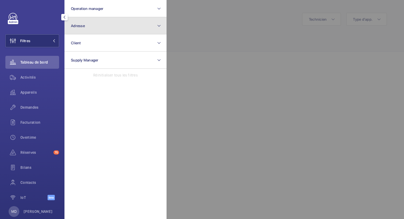
click at [95, 25] on button "Adresse" at bounding box center [116, 25] width 102 height 17
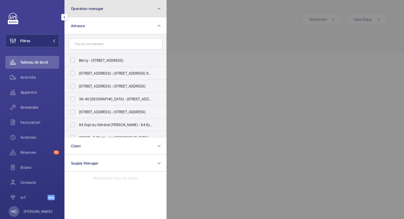
click at [99, 13] on button "Operation manager" at bounding box center [116, 8] width 102 height 17
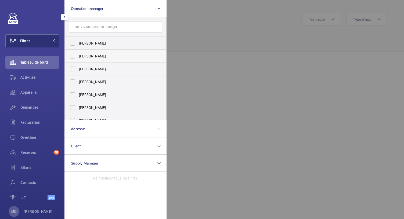
scroll to position [0, 0]
click at [73, 81] on label "[PERSON_NAME]" at bounding box center [112, 81] width 94 height 13
click at [73, 81] on input "[PERSON_NAME]" at bounding box center [72, 81] width 11 height 11
checkbox input "true"
click at [227, 45] on div at bounding box center [369, 109] width 404 height 219
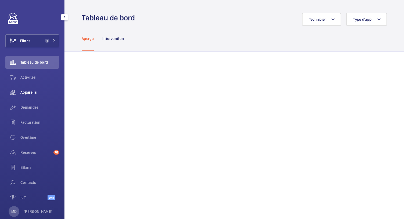
click at [30, 93] on span "Appareils" at bounding box center [39, 92] width 39 height 5
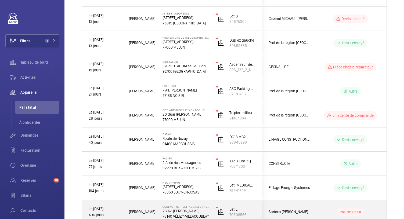
scroll to position [369, 0]
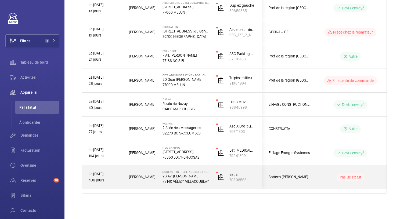
click at [183, 181] on p "78140 VÉLIZY-VILLACOUBLAY" at bounding box center [186, 181] width 47 height 5
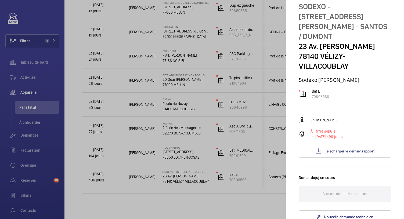
scroll to position [21, 0]
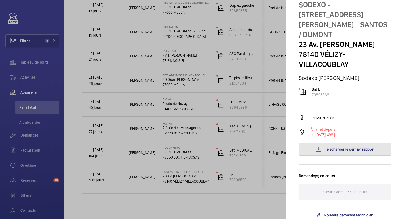
click at [344, 143] on button "Télécharger le dernier rapport" at bounding box center [345, 149] width 92 height 13
click at [196, 203] on div at bounding box center [202, 109] width 404 height 219
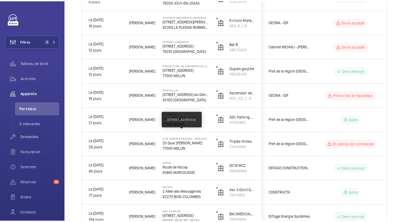
scroll to position [369, 0]
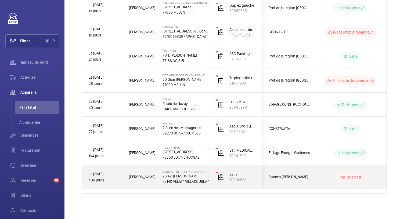
click at [170, 175] on p "23 Av. Louis Breguet" at bounding box center [186, 176] width 47 height 5
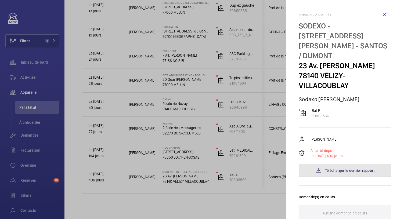
click at [335, 169] on span "Télécharger le dernier rapport" at bounding box center [350, 171] width 50 height 4
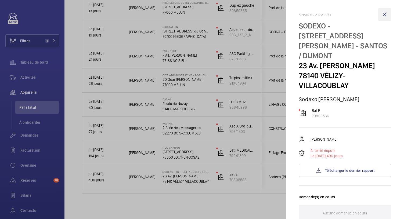
click at [382, 14] on wm-front-icon-button at bounding box center [385, 14] width 13 height 13
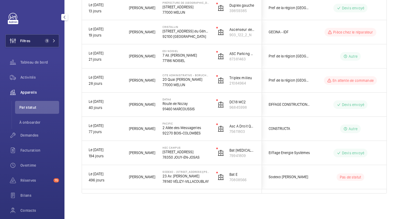
click at [41, 42] on button "Filtres 1" at bounding box center [32, 40] width 54 height 13
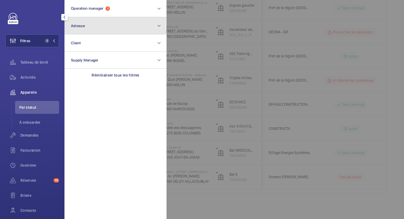
click at [109, 24] on button "Adresse" at bounding box center [116, 25] width 102 height 17
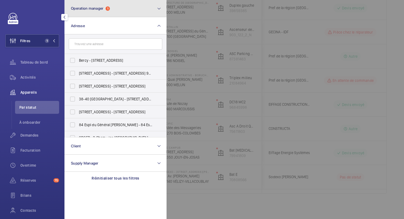
click at [99, 10] on span "Operation manager 1" at bounding box center [90, 8] width 39 height 5
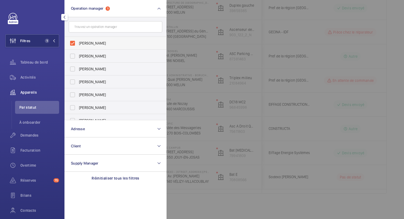
click at [68, 43] on label "[PERSON_NAME]" at bounding box center [112, 43] width 94 height 13
click at [68, 43] on input "[PERSON_NAME]" at bounding box center [72, 43] width 11 height 11
checkbox input "false"
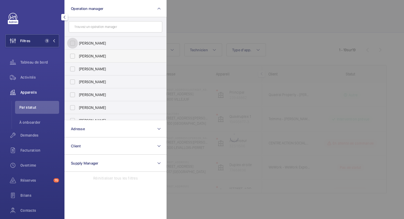
scroll to position [16, 0]
click at [73, 73] on label "Zohra Hamdani" at bounding box center [112, 69] width 94 height 13
click at [73, 73] on input "Zohra Hamdani" at bounding box center [72, 69] width 11 height 11
checkbox input "true"
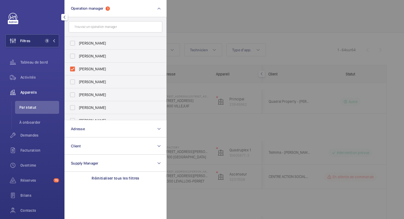
click at [198, 30] on div at bounding box center [369, 109] width 404 height 219
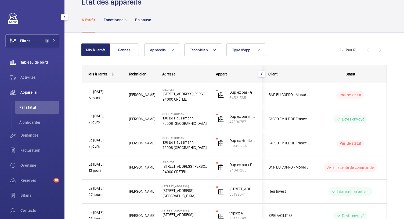
click at [45, 62] on span "Tableau de bord" at bounding box center [39, 62] width 39 height 5
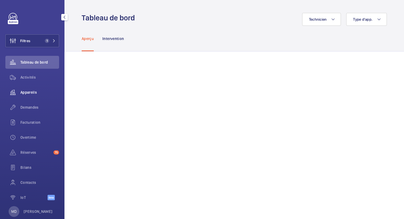
click at [38, 90] on span "Appareils" at bounding box center [39, 92] width 39 height 5
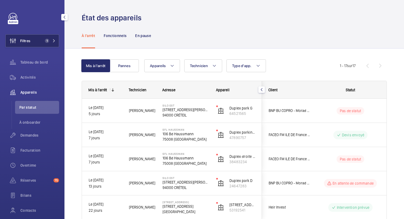
click at [39, 39] on button "Filtres 1" at bounding box center [32, 40] width 54 height 13
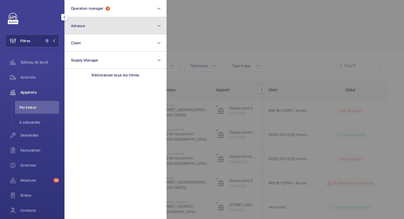
click at [124, 21] on button "Adresse" at bounding box center [116, 25] width 102 height 17
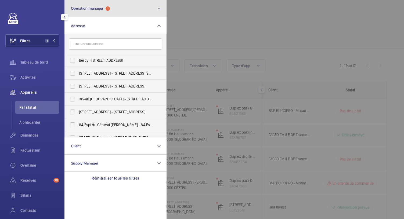
click at [125, 13] on button "Operation manager 1" at bounding box center [116, 8] width 102 height 17
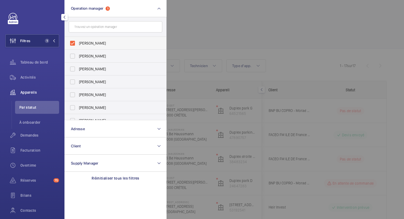
click at [75, 43] on label "Zohra Hamdani" at bounding box center [112, 43] width 94 height 13
click at [75, 43] on input "Zohra Hamdani" at bounding box center [72, 43] width 11 height 11
checkbox input "false"
click at [208, 33] on div at bounding box center [369, 109] width 404 height 219
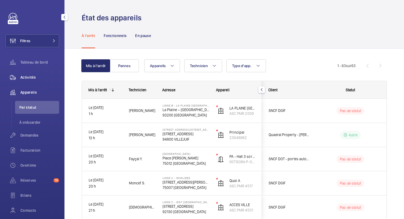
click at [34, 78] on span "Activités" at bounding box center [39, 77] width 39 height 5
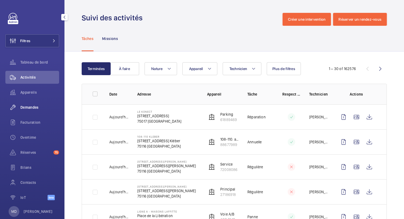
click at [32, 105] on span "Demandes" at bounding box center [39, 107] width 39 height 5
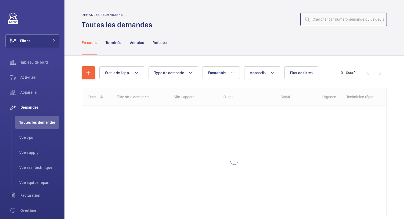
click at [324, 21] on input "text" at bounding box center [344, 19] width 87 height 13
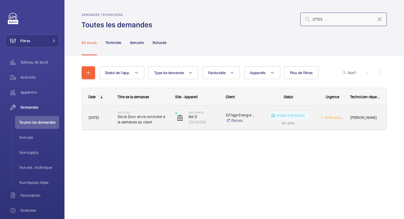
type input "07155"
click at [130, 116] on span "Stock Door drive controller à la demande du client" at bounding box center [143, 119] width 51 height 11
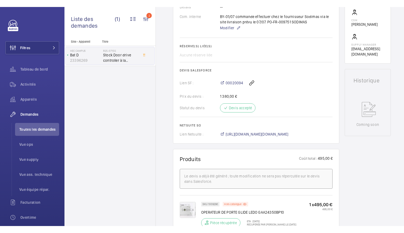
scroll to position [185, 0]
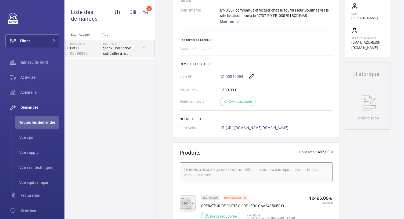
click at [234, 77] on span "00020094" at bounding box center [234, 76] width 17 height 5
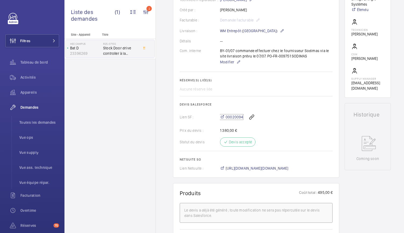
scroll to position [133, 0]
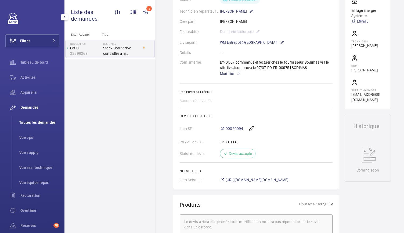
click at [30, 126] on li "Toutes les demandes" at bounding box center [37, 122] width 44 height 13
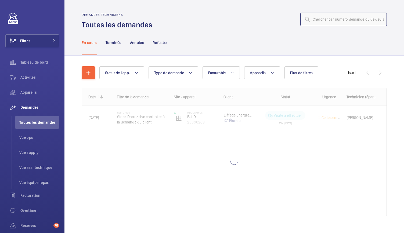
click at [330, 24] on input "text" at bounding box center [344, 19] width 87 height 13
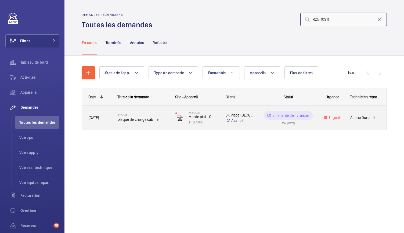
type input "R25-10911"
click at [133, 120] on span "plaque de charge cabine" at bounding box center [143, 119] width 51 height 5
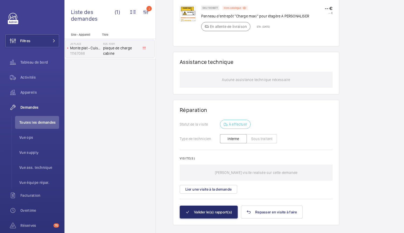
scroll to position [323, 0]
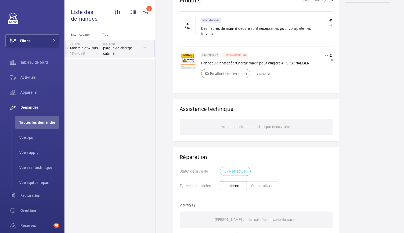
click at [231, 54] on p "Hors catalogue" at bounding box center [232, 55] width 17 height 2
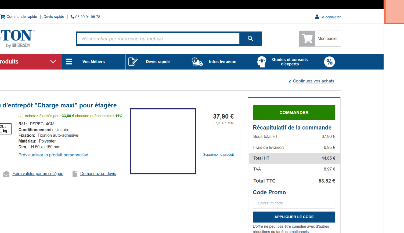
scroll to position [3, 0]
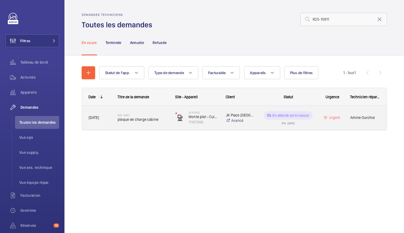
click at [150, 118] on span "plaque de charge cabine" at bounding box center [143, 119] width 51 height 5
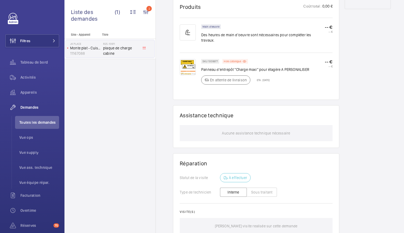
scroll to position [316, 0]
click at [186, 63] on img at bounding box center [188, 67] width 16 height 16
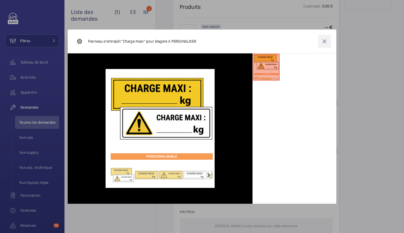
click at [325, 42] on wm-front-icon-button at bounding box center [324, 41] width 13 height 13
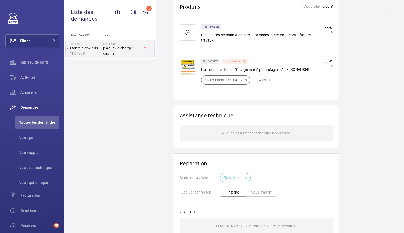
scroll to position [0, 0]
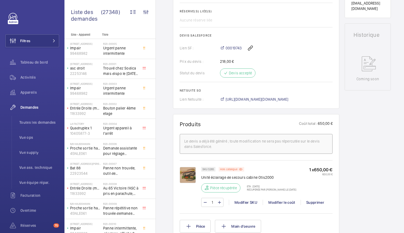
scroll to position [224, 0]
